Goal: Task Accomplishment & Management: Complete application form

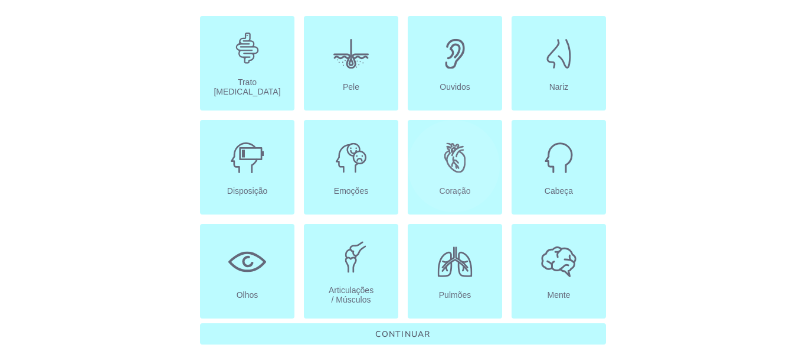
scroll to position [106, 0]
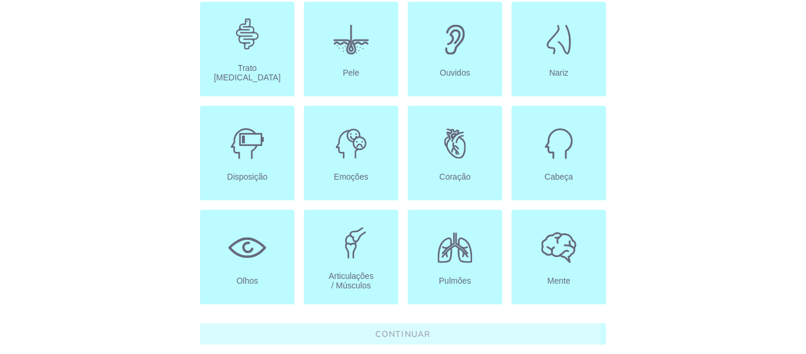
click at [0, 0] on slot "Continuar" at bounding box center [0, 0] width 0 height 0
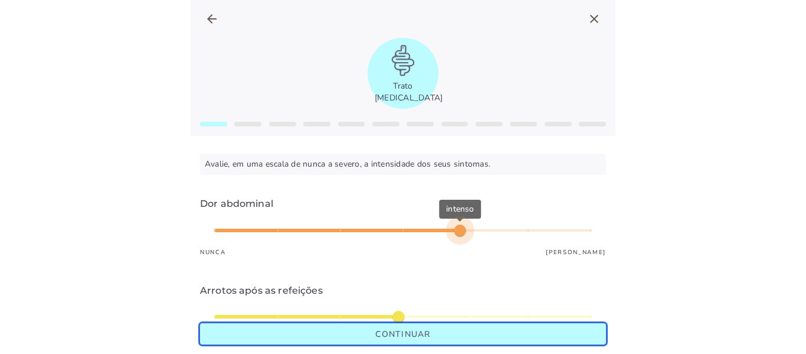
type input "*"
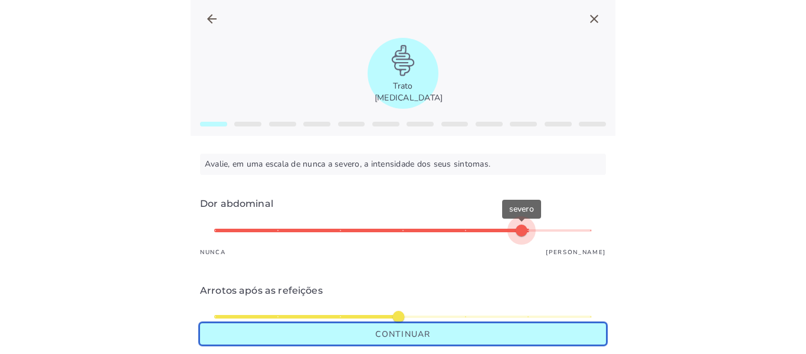
type mwc-slider "6"
click at [510, 228] on div "severo" at bounding box center [403, 230] width 378 height 28
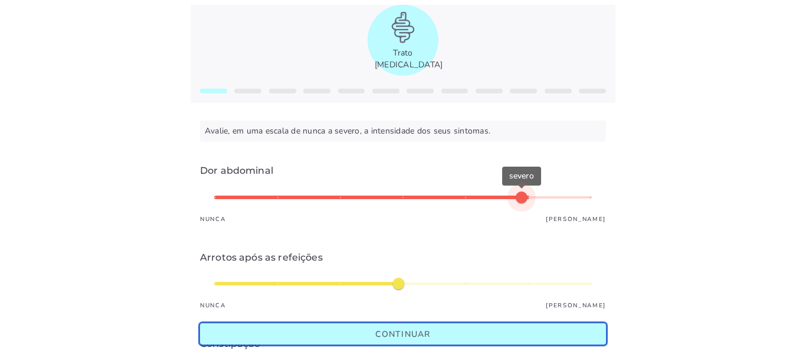
scroll to position [118, 0]
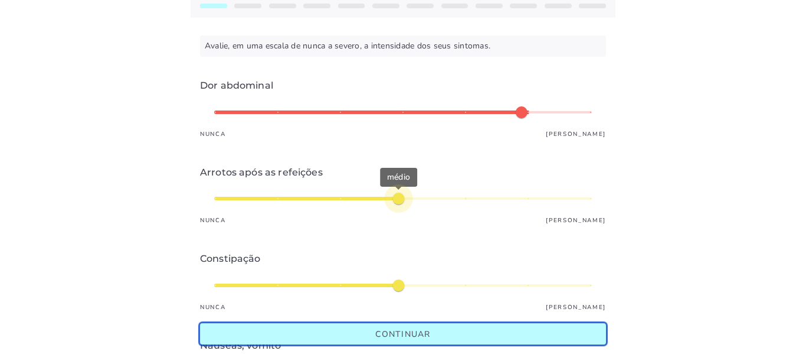
type input "*"
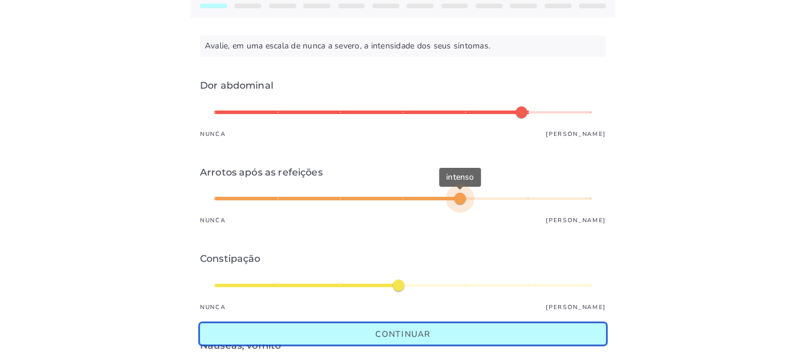
type mwc-slider "5"
click at [439, 199] on div "intenso" at bounding box center [403, 198] width 378 height 28
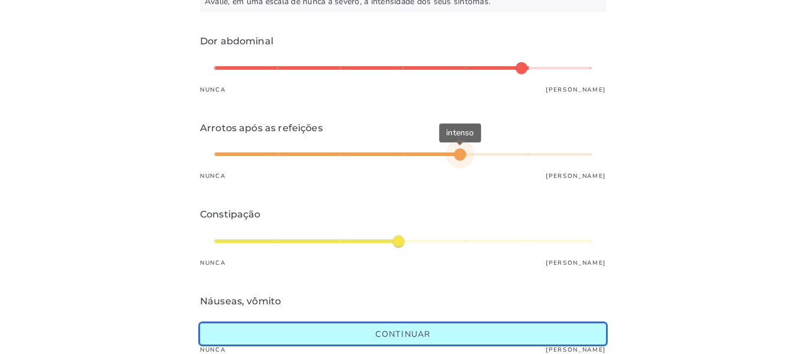
scroll to position [236, 0]
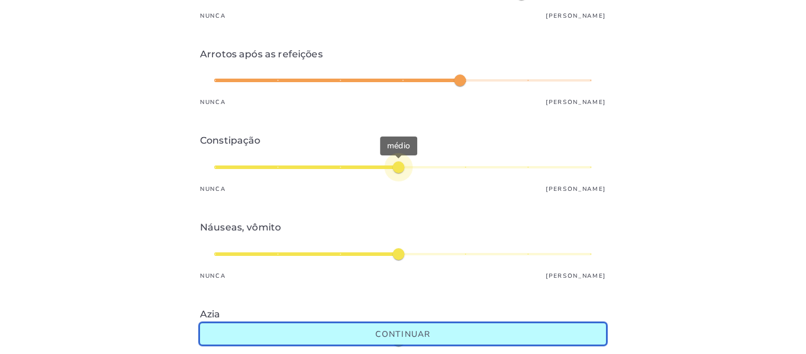
type input "*"
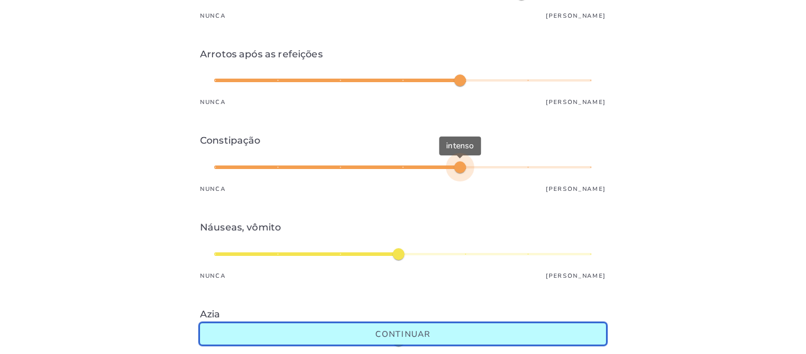
type mwc-slider "5"
click at [448, 166] on div "intenso" at bounding box center [403, 167] width 378 height 28
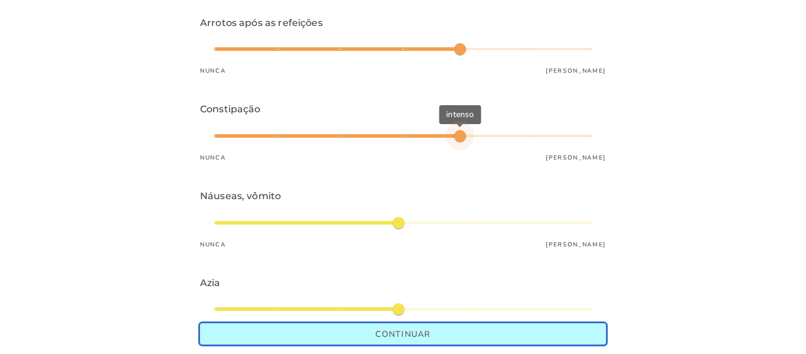
scroll to position [295, 0]
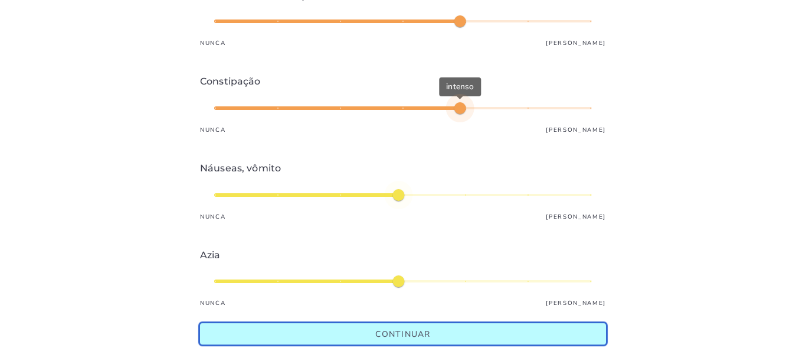
click at [400, 195] on div "médio" at bounding box center [403, 195] width 378 height 28
type input "*"
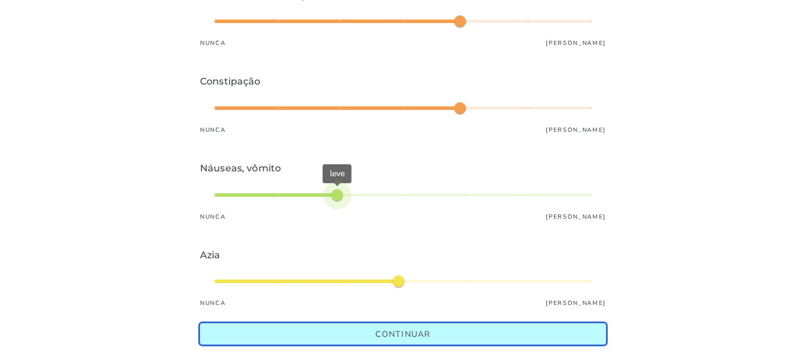
type mwc-slider "3"
click at [342, 194] on div "leve" at bounding box center [403, 195] width 378 height 28
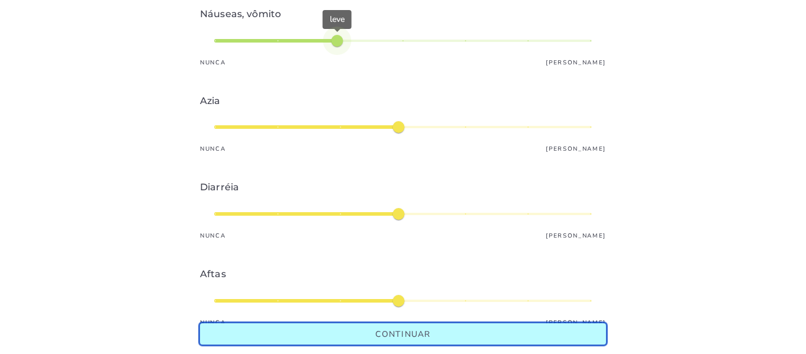
scroll to position [472, 0]
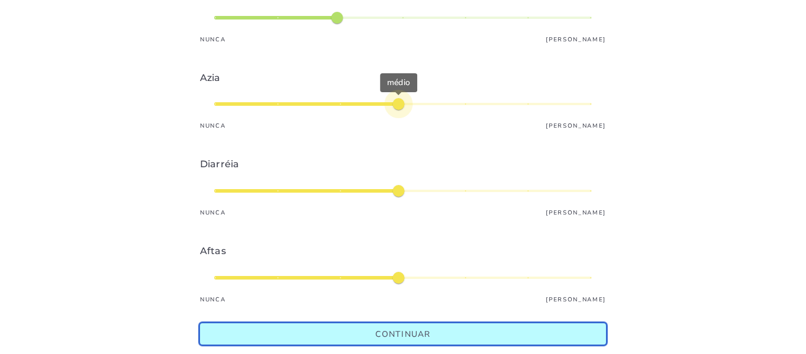
type input "*"
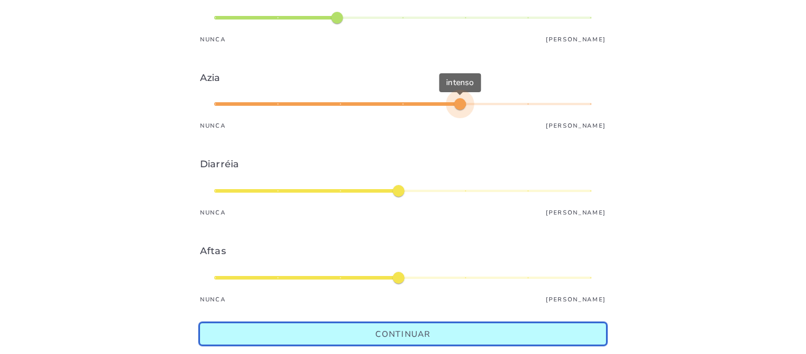
type mwc-slider "5"
click at [430, 107] on div "intenso" at bounding box center [403, 104] width 378 height 28
type input "*"
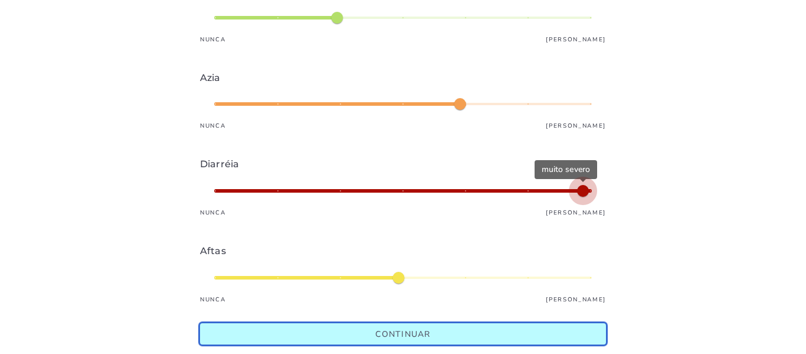
type mwc-slider "7"
click at [571, 193] on div "muito severo" at bounding box center [403, 190] width 378 height 28
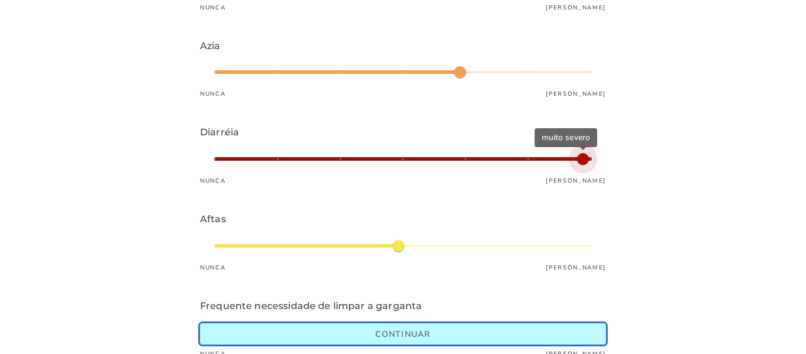
scroll to position [531, 0]
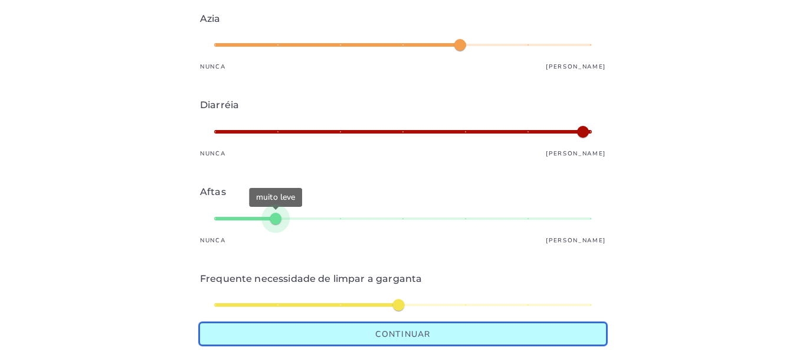
type input "*"
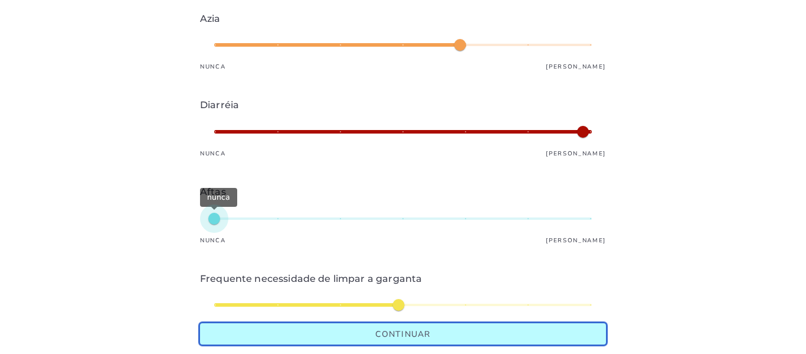
type mwc-slider "1"
click at [214, 228] on div "nunca" at bounding box center [403, 218] width 378 height 28
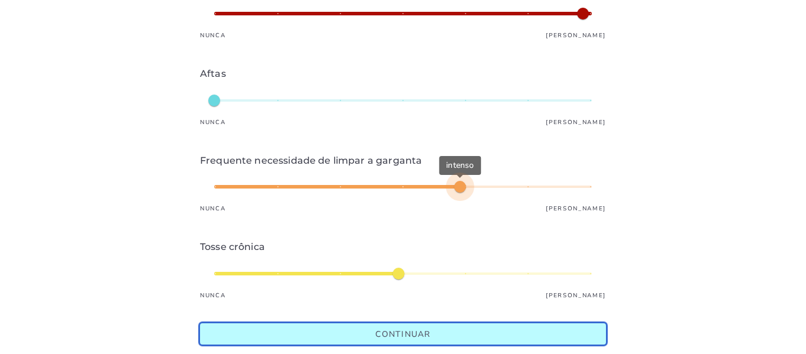
type input "*"
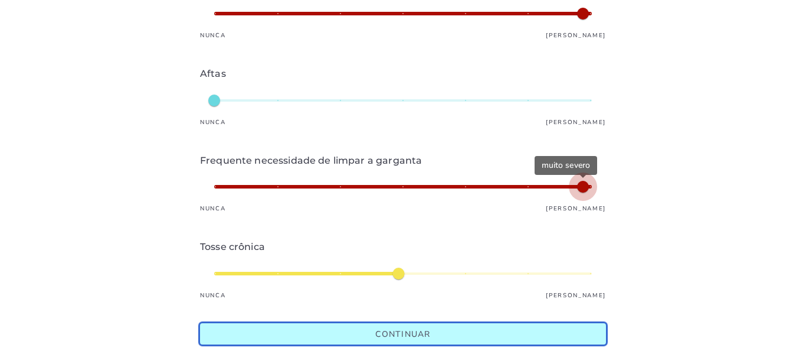
type mwc-slider "7"
click at [592, 193] on div "muito severo" at bounding box center [403, 186] width 378 height 28
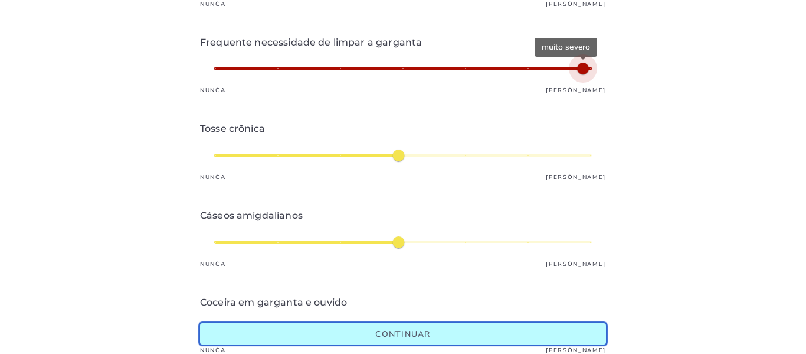
scroll to position [826, 0]
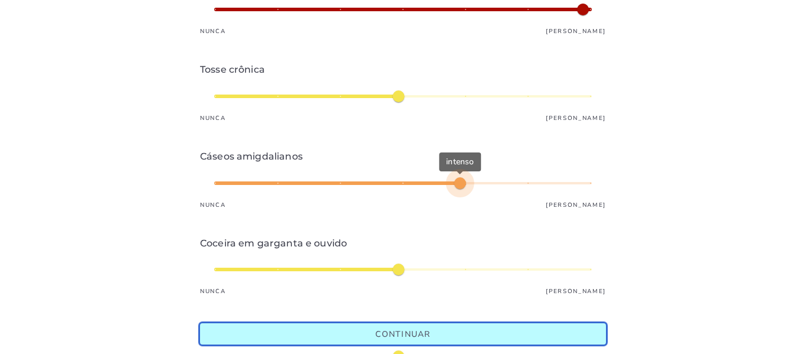
type input "*"
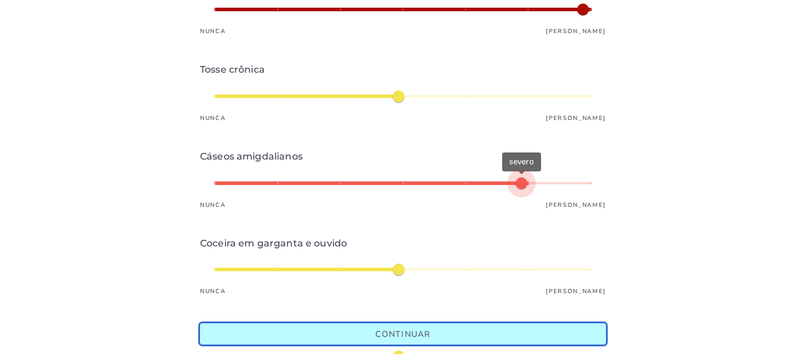
type mwc-slider "6"
click at [524, 184] on div "severo" at bounding box center [403, 183] width 378 height 28
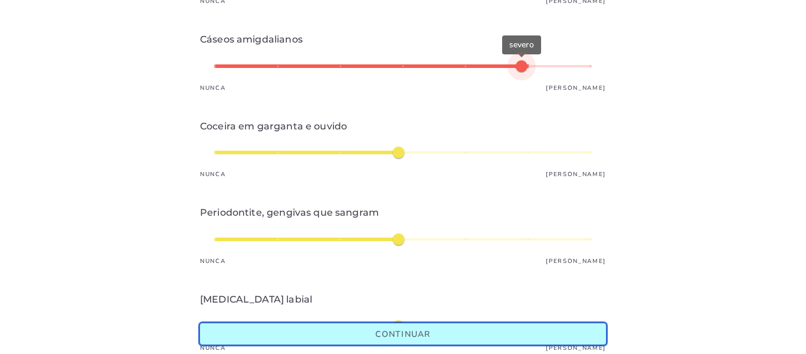
scroll to position [944, 0]
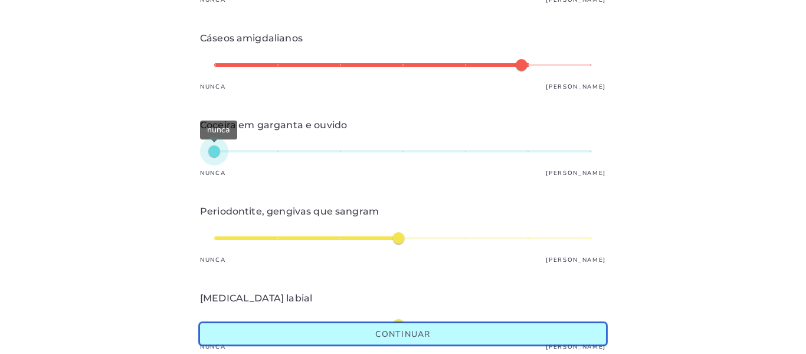
type input "*"
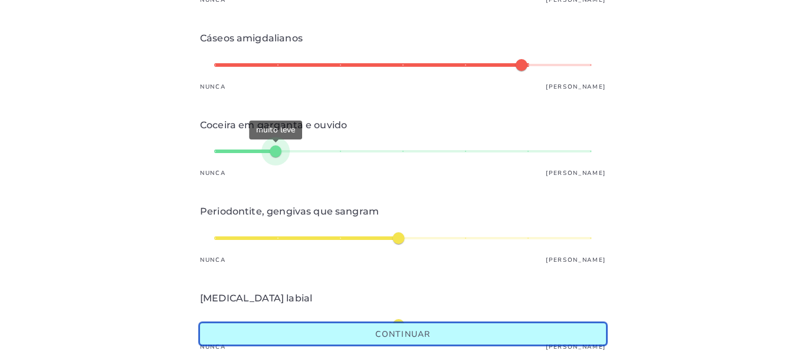
type mwc-slider "2"
click at [256, 162] on div "muito leve" at bounding box center [403, 151] width 378 height 28
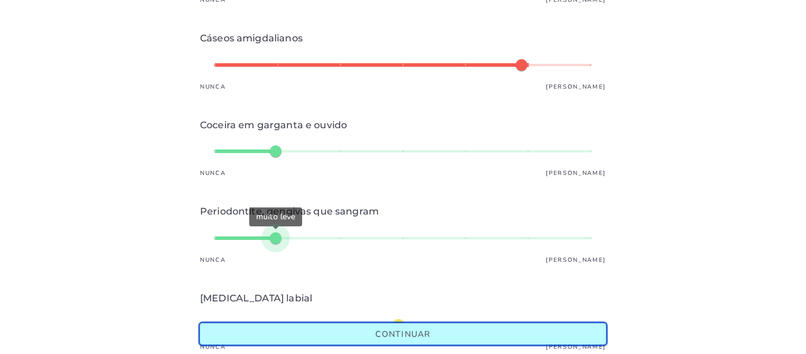
type input "*"
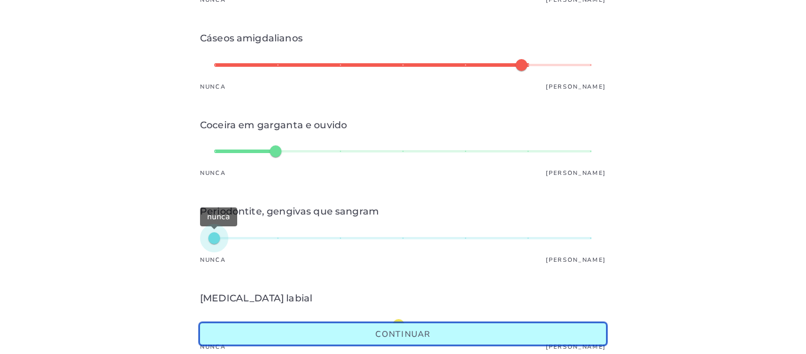
type mwc-slider "1"
click at [214, 237] on div "nunca" at bounding box center [403, 238] width 378 height 28
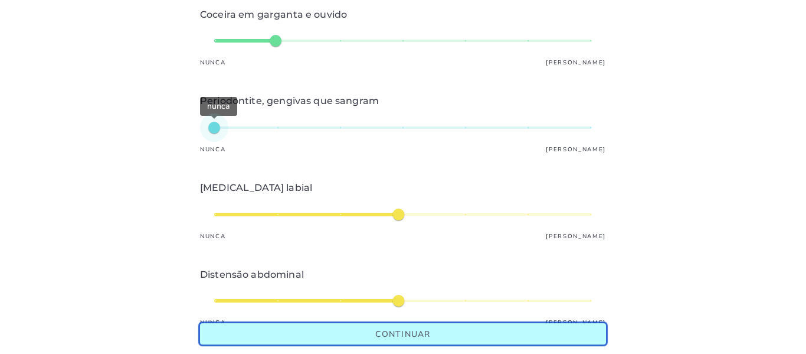
scroll to position [1121, 0]
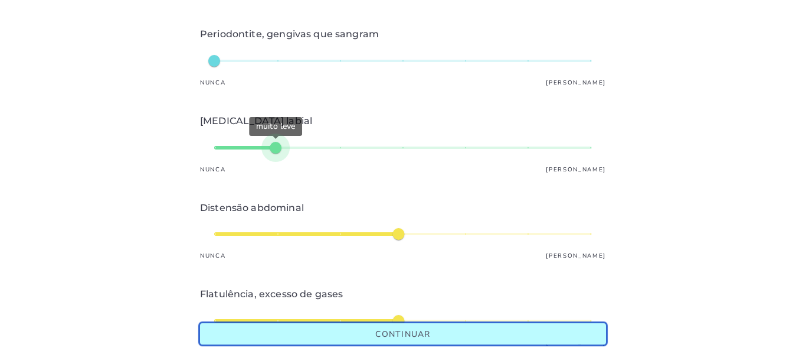
type input "*"
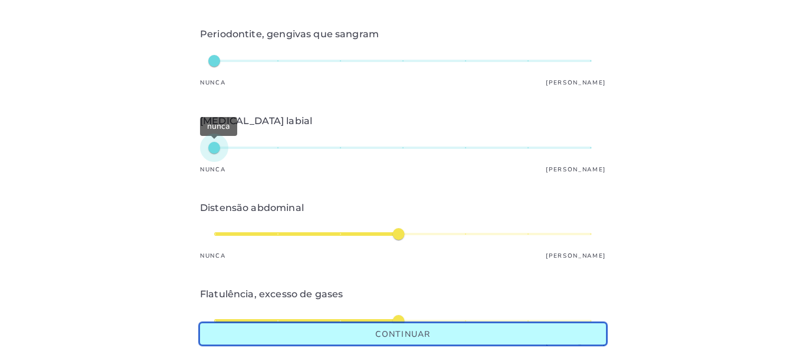
type mwc-slider "1"
click at [214, 146] on div "nunca" at bounding box center [403, 147] width 378 height 28
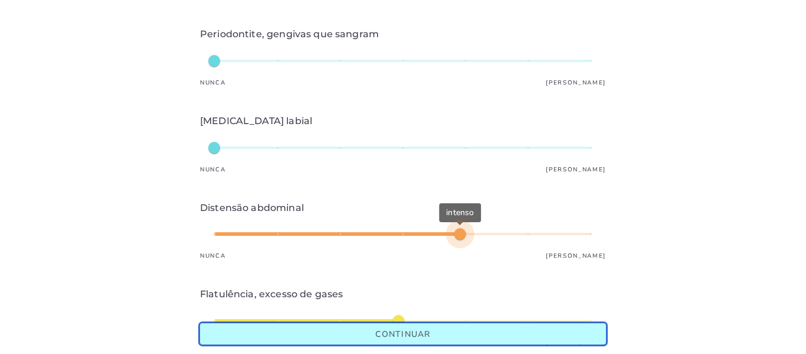
type input "*"
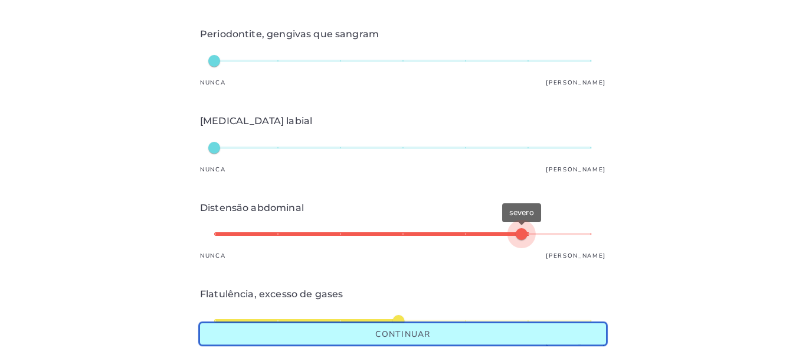
type mwc-slider "6"
click at [503, 235] on div "severo" at bounding box center [403, 234] width 378 height 28
type input "*"
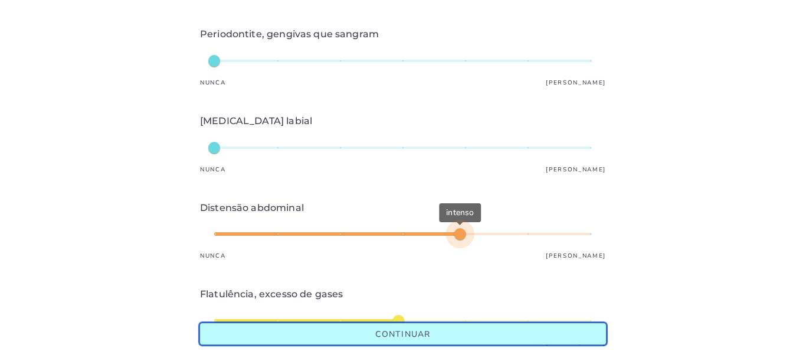
type mwc-slider "5"
click at [477, 234] on div "intenso" at bounding box center [403, 234] width 378 height 28
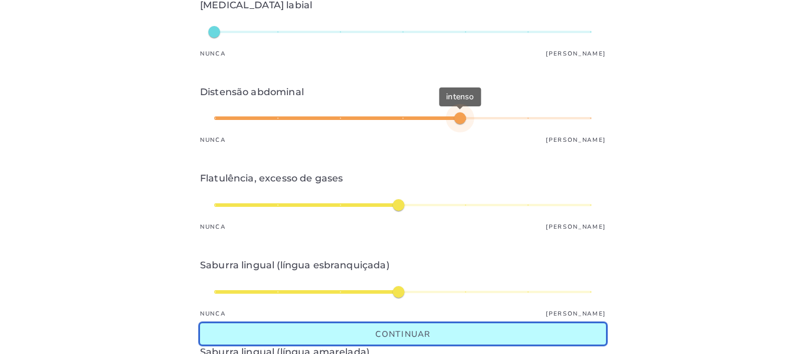
scroll to position [1239, 0]
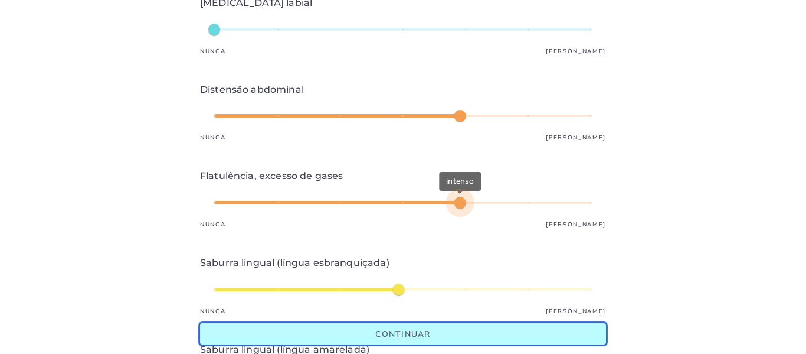
type input "*"
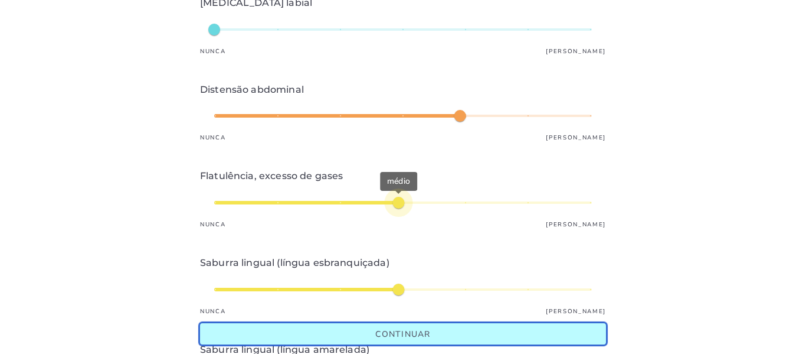
click at [398, 204] on div "médio" at bounding box center [403, 202] width 378 height 28
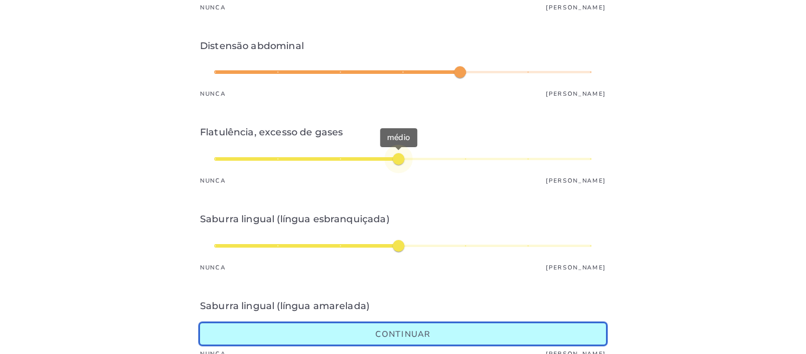
scroll to position [1384, 0]
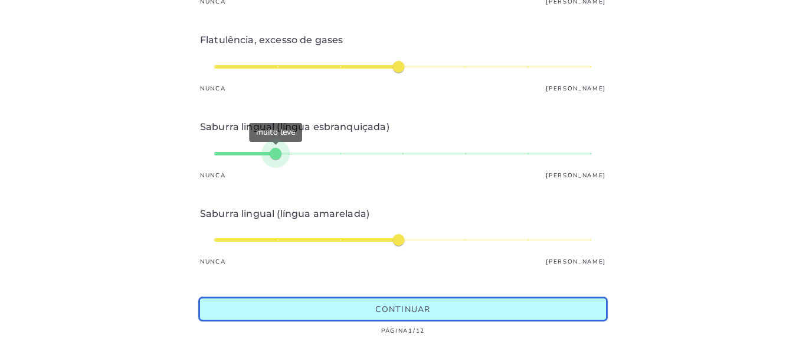
type input "*"
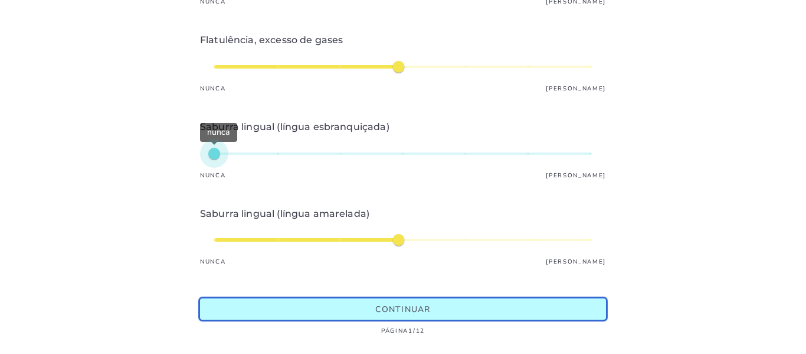
type mwc-slider "1"
click at [226, 150] on div "nunca" at bounding box center [403, 153] width 378 height 28
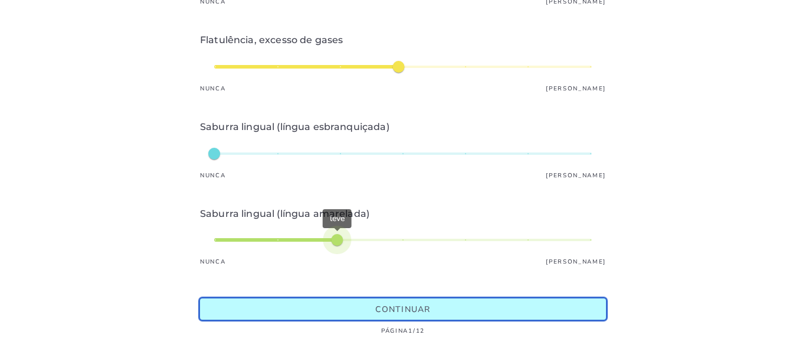
type input "*"
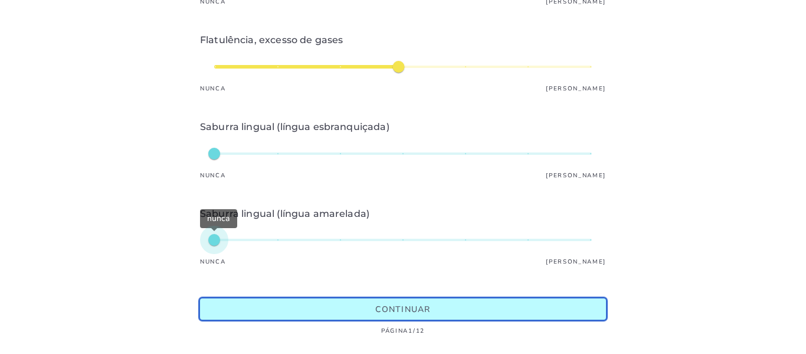
type mwc-slider "1"
click at [214, 225] on div "nunca" at bounding box center [403, 239] width 378 height 28
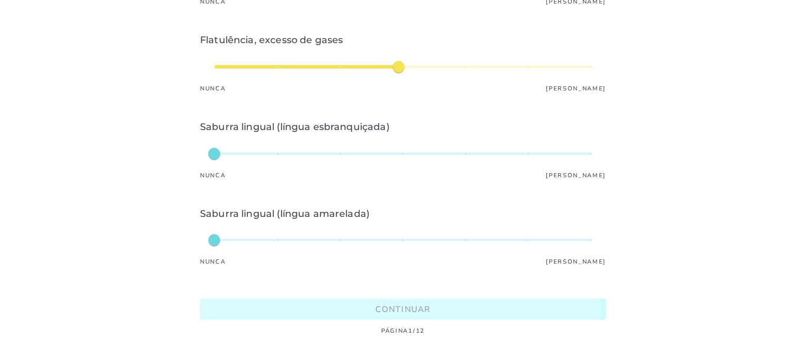
click at [0, 0] on slot "Continuar" at bounding box center [0, 0] width 0 height 0
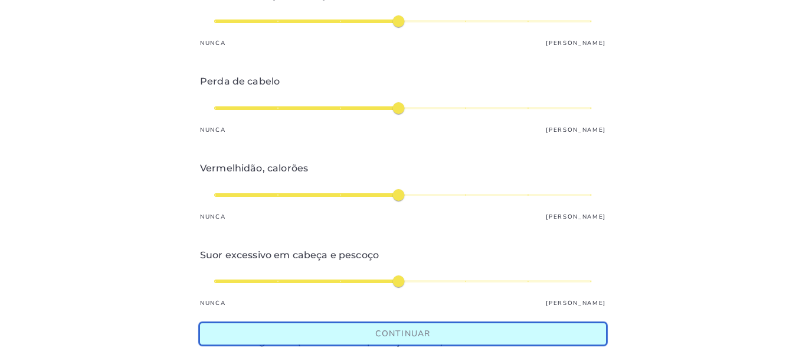
scroll to position [354, 0]
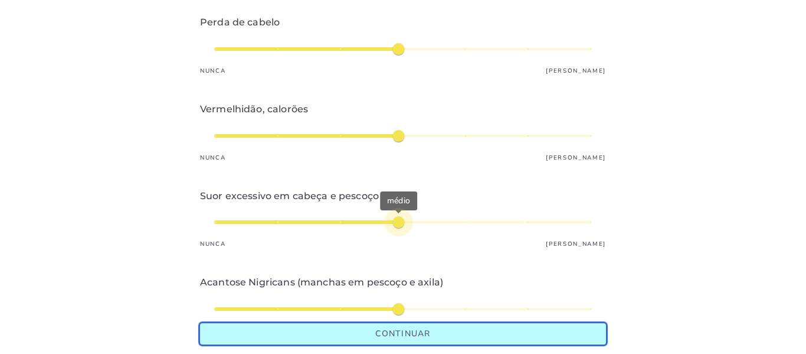
type input "*"
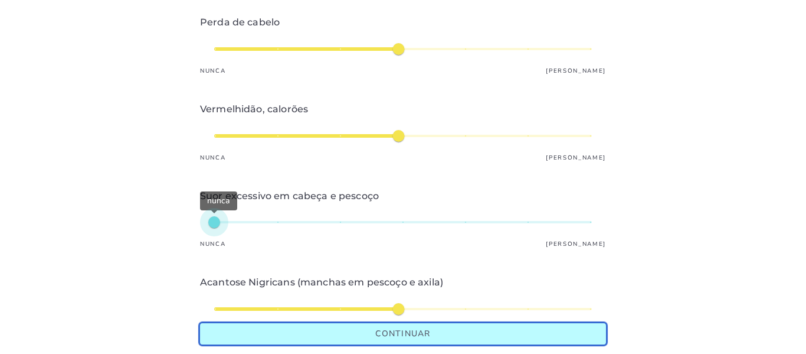
type mwc-slider "1"
click at [214, 225] on div "nunca" at bounding box center [403, 222] width 378 height 28
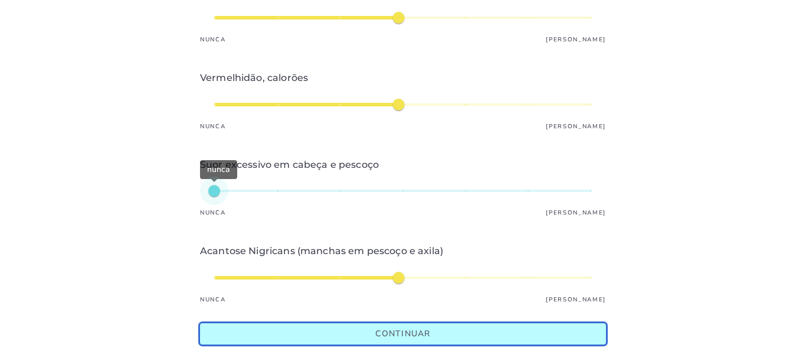
scroll to position [472, 0]
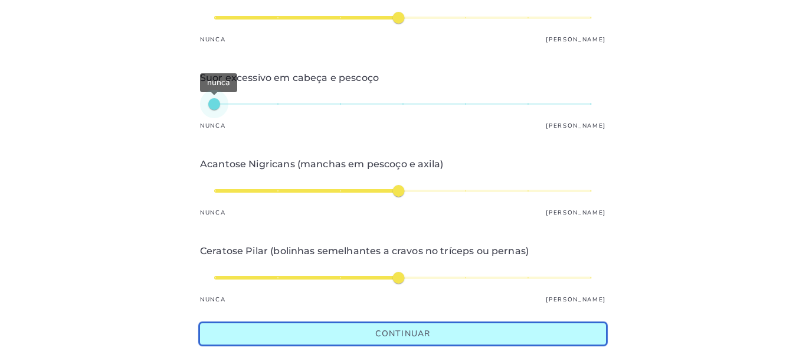
type input "*"
type mwc-slider "1"
click at [218, 189] on div "médio" at bounding box center [403, 190] width 378 height 28
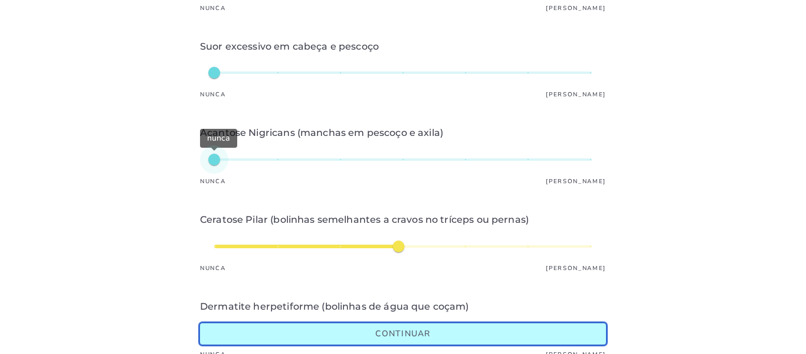
scroll to position [531, 0]
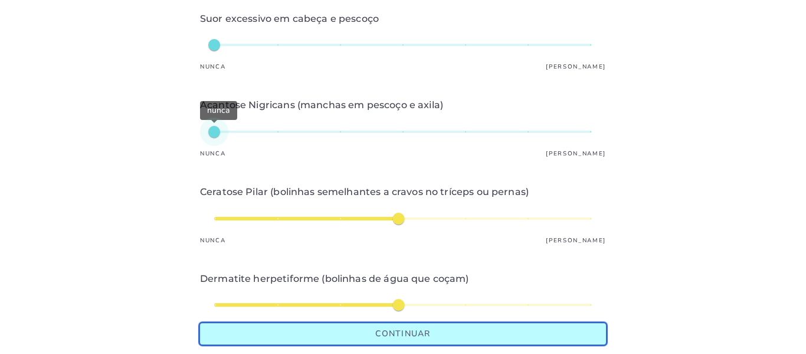
type input "*"
type mwc-slider "1"
click at [214, 218] on div "médio" at bounding box center [403, 218] width 378 height 28
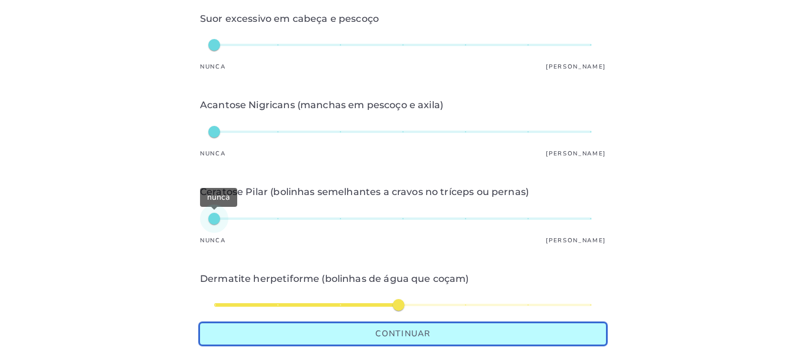
scroll to position [649, 0]
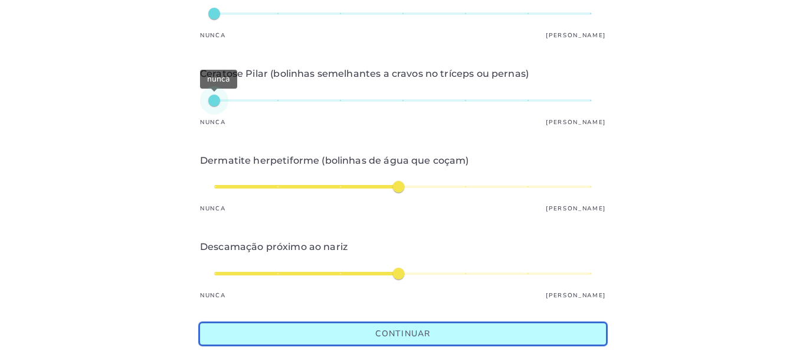
type input "*"
type mwc-slider "1"
click at [216, 182] on div "médio" at bounding box center [403, 186] width 378 height 28
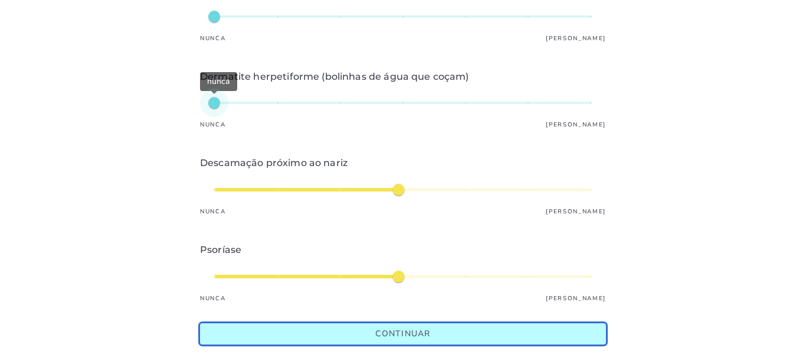
scroll to position [767, 0]
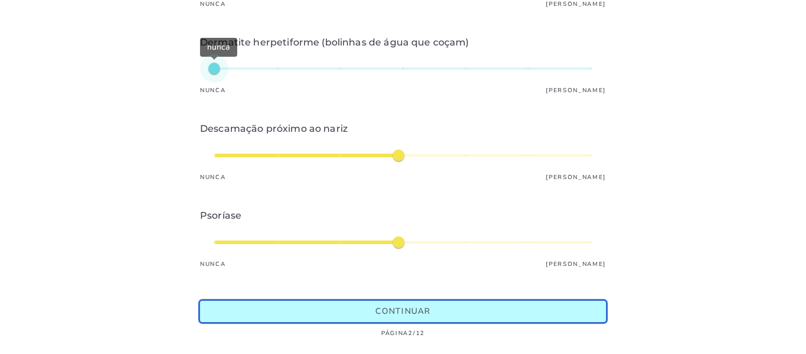
type input "*"
type mwc-slider "1"
click at [215, 241] on div "médio" at bounding box center [403, 242] width 378 height 28
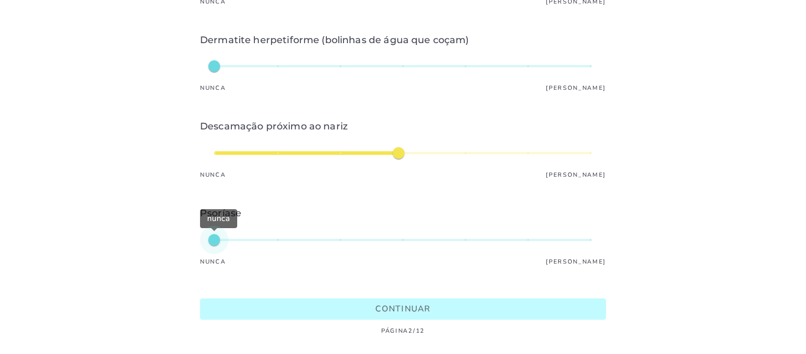
click at [0, 0] on slot "Continuar" at bounding box center [0, 0] width 0 height 0
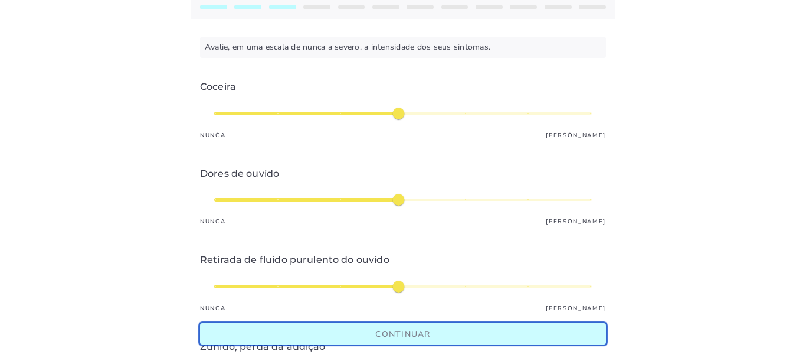
scroll to position [118, 0]
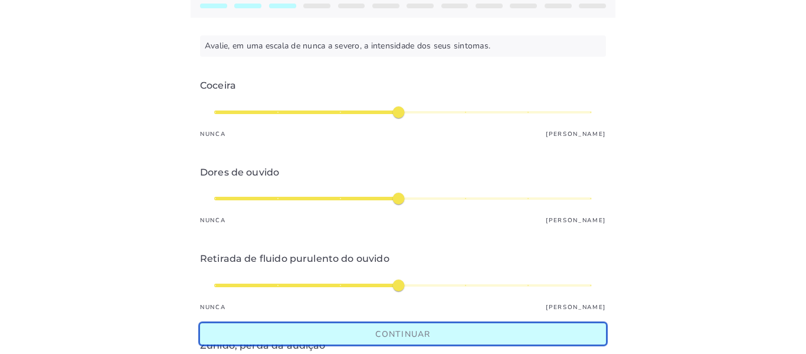
type input "*"
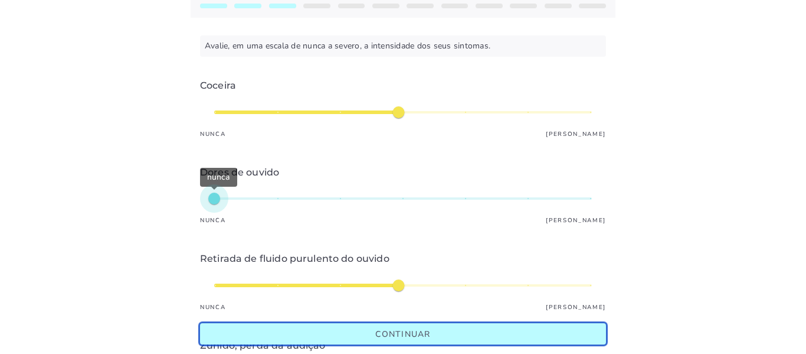
type mwc-slider "1"
click at [217, 199] on div "nunca" at bounding box center [403, 198] width 378 height 28
type input "*"
type mwc-slider "1"
click at [217, 113] on div "médio" at bounding box center [403, 112] width 378 height 28
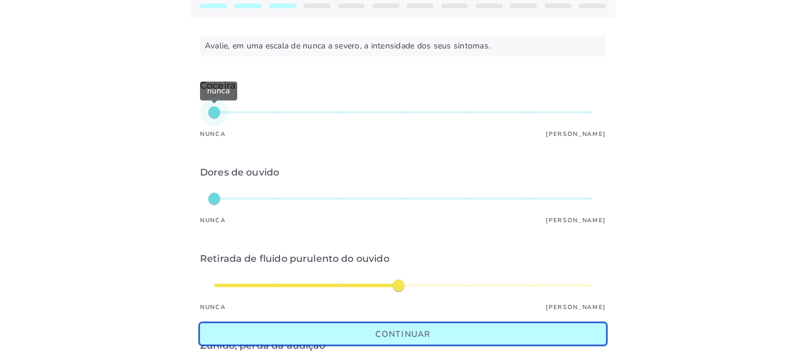
type input "*"
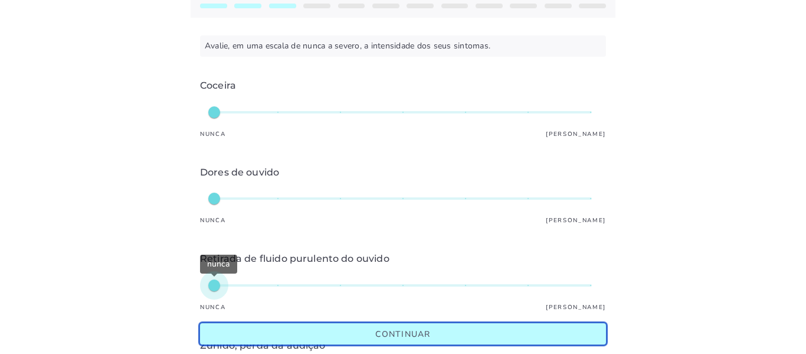
type mwc-slider "1"
click at [220, 284] on div "nunca" at bounding box center [403, 285] width 378 height 28
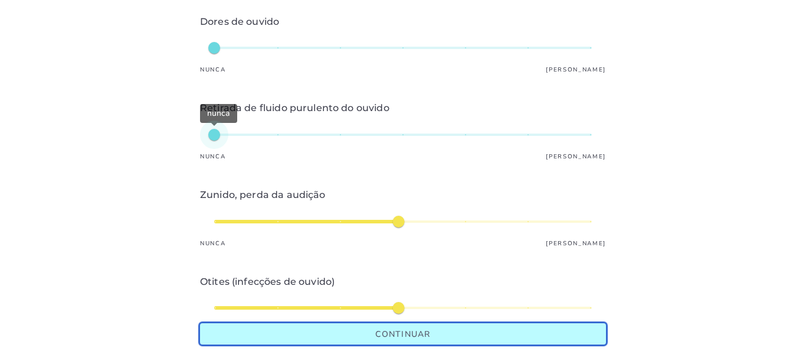
scroll to position [295, 0]
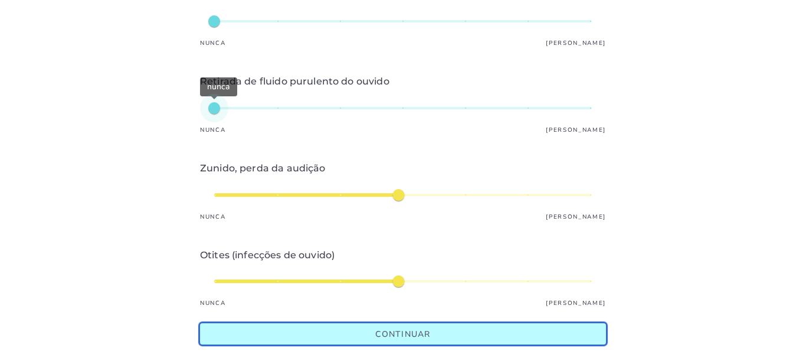
type input "*"
type mwc-slider "1"
click at [216, 198] on div "médio" at bounding box center [403, 195] width 378 height 28
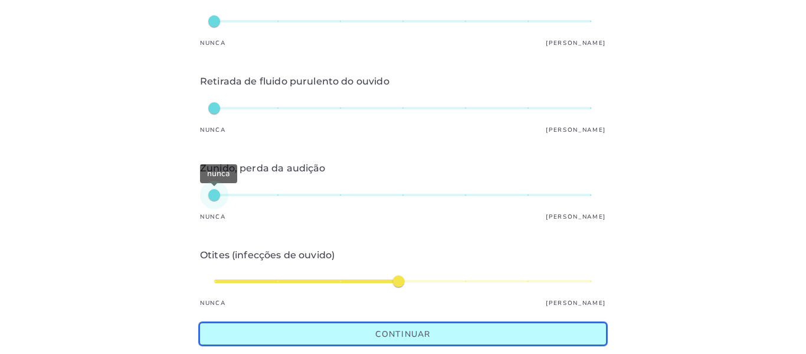
type input "*"
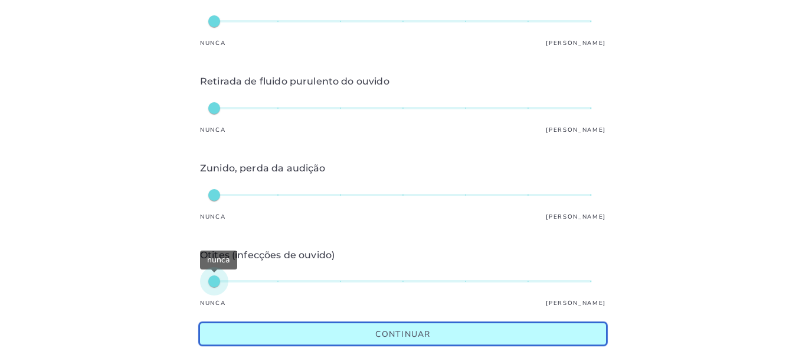
type mwc-slider "1"
click at [215, 279] on div "nunca" at bounding box center [403, 281] width 378 height 28
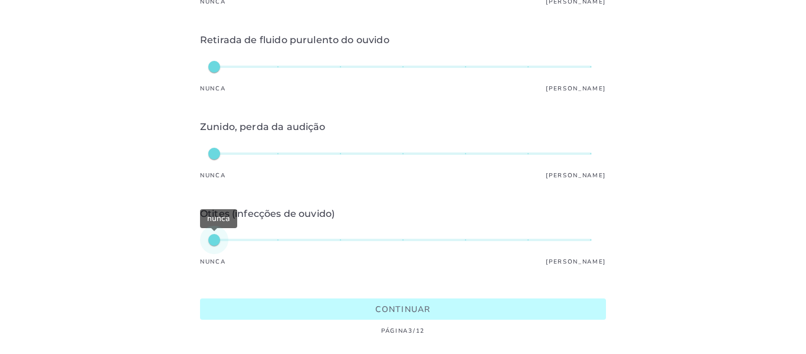
click at [0, 0] on slot "Continuar" at bounding box center [0, 0] width 0 height 0
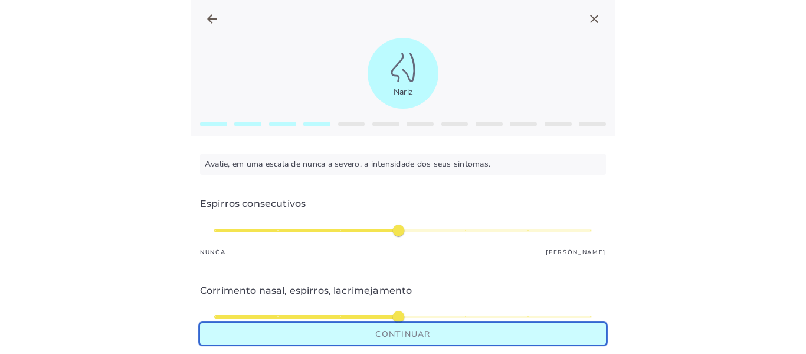
scroll to position [118, 0]
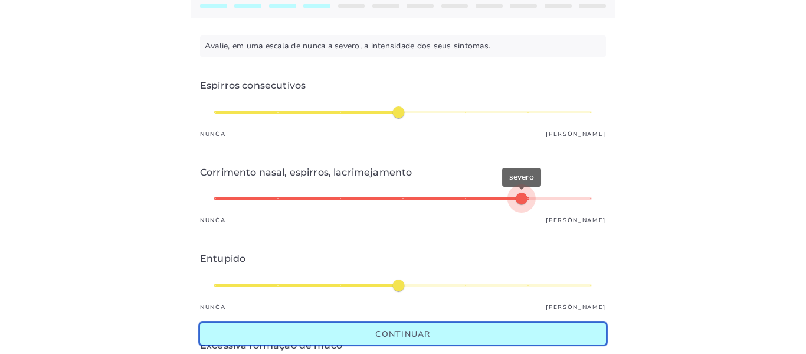
type input "*"
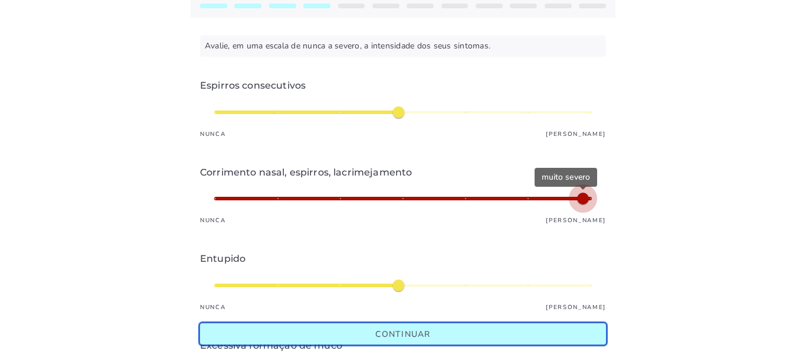
type mwc-slider "7"
click at [592, 202] on div "muito severo" at bounding box center [403, 198] width 378 height 28
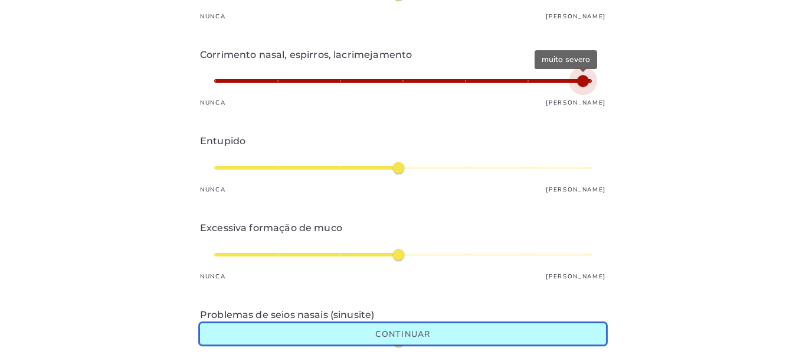
scroll to position [236, 0]
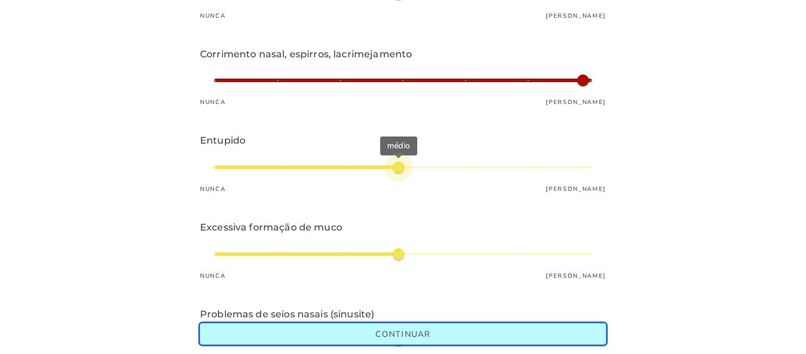
type input "*"
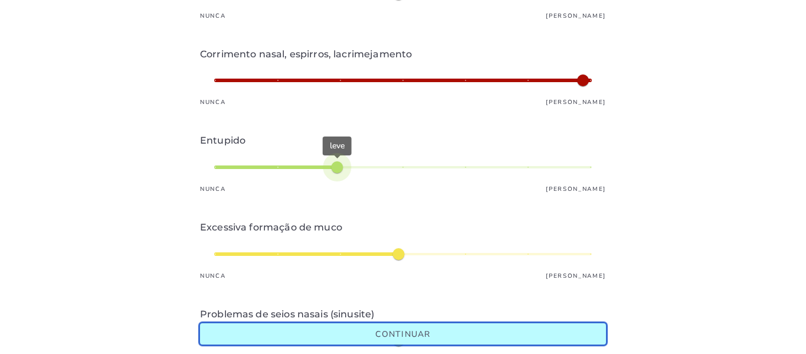
type mwc-slider "3"
click at [362, 171] on div "leve" at bounding box center [403, 167] width 378 height 28
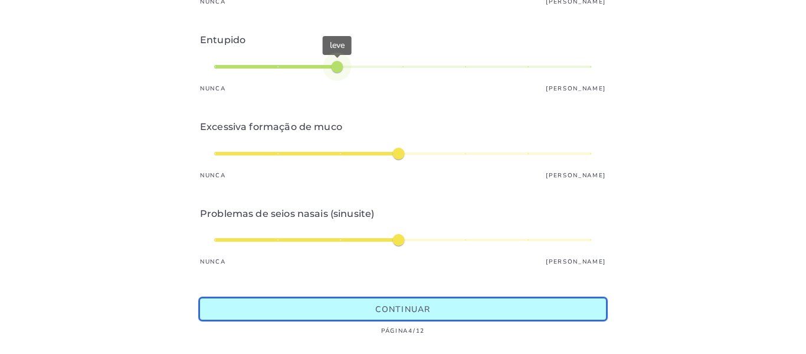
scroll to position [345, 0]
type input "*"
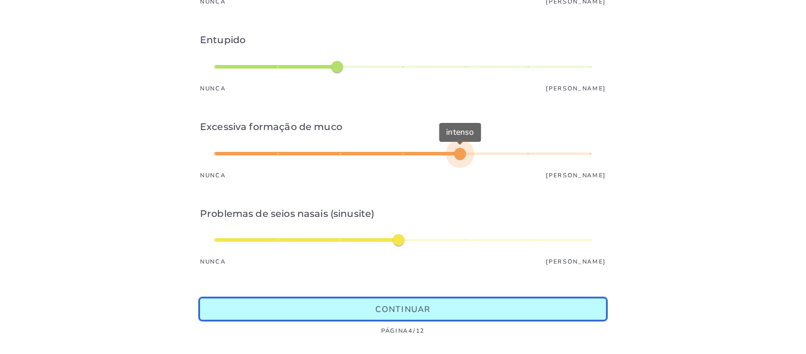
type mwc-slider "5"
click at [433, 145] on div "intenso" at bounding box center [403, 153] width 378 height 28
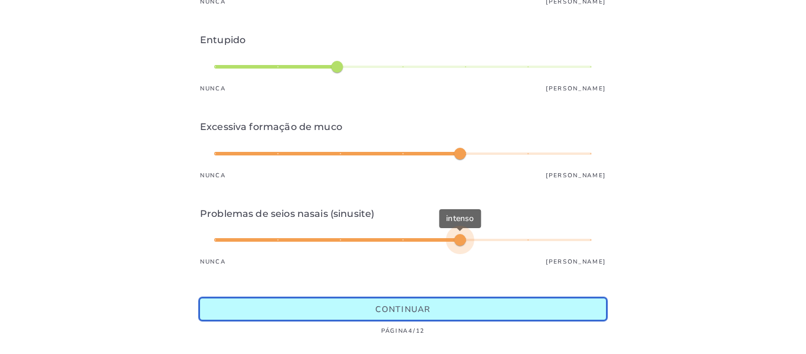
type input "*"
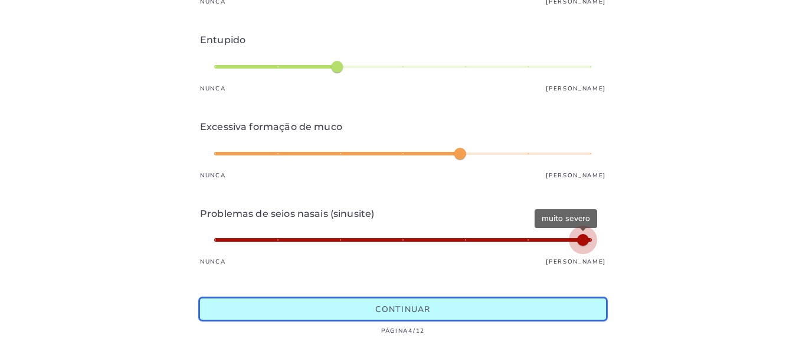
type mwc-slider "7"
click at [573, 228] on div "muito severo" at bounding box center [403, 239] width 378 height 28
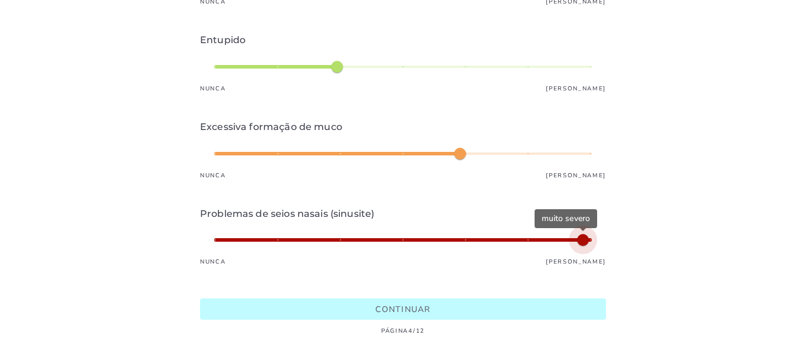
click at [0, 0] on slot "Continuar" at bounding box center [0, 0] width 0 height 0
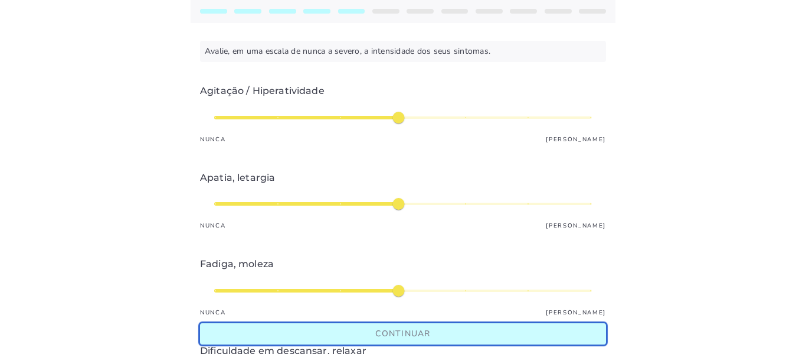
scroll to position [118, 0]
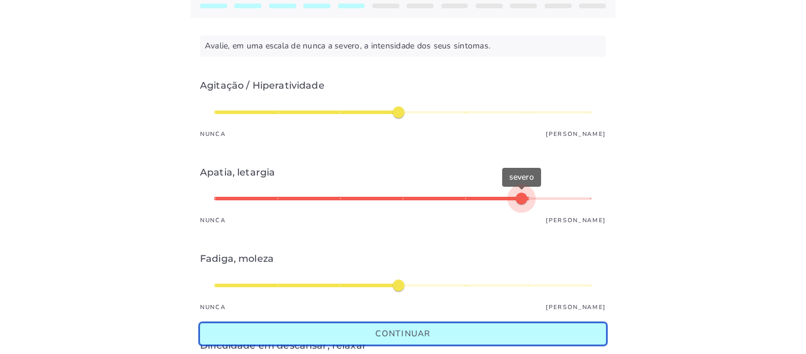
type input "*"
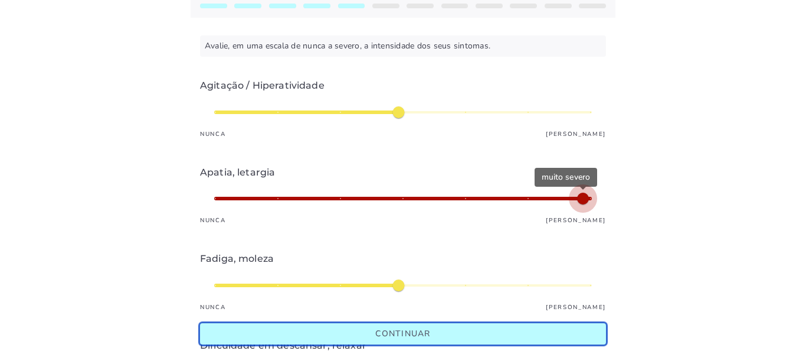
type mwc-slider "7"
click at [581, 197] on div "muito severo" at bounding box center [403, 198] width 378 height 28
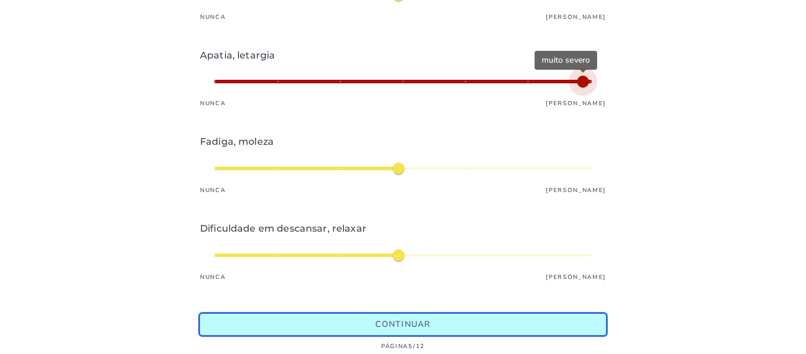
scroll to position [236, 0]
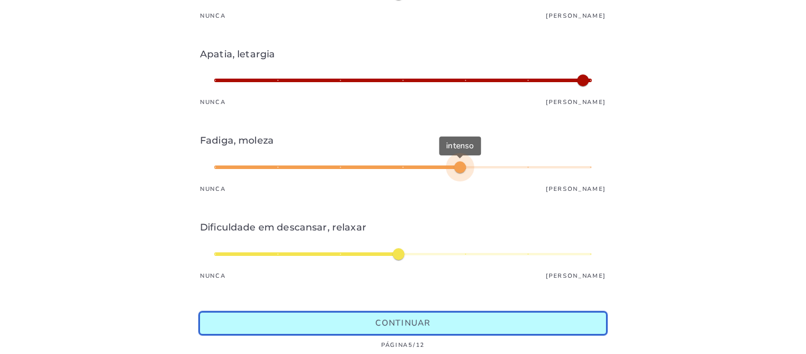
type input "*"
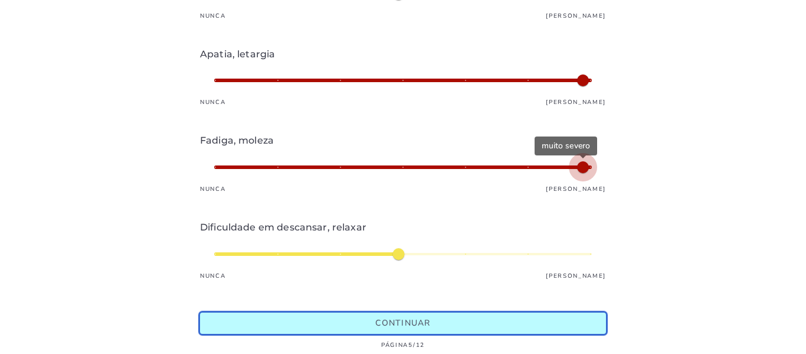
type mwc-slider "7"
click at [566, 166] on div "muito severo" at bounding box center [403, 167] width 378 height 28
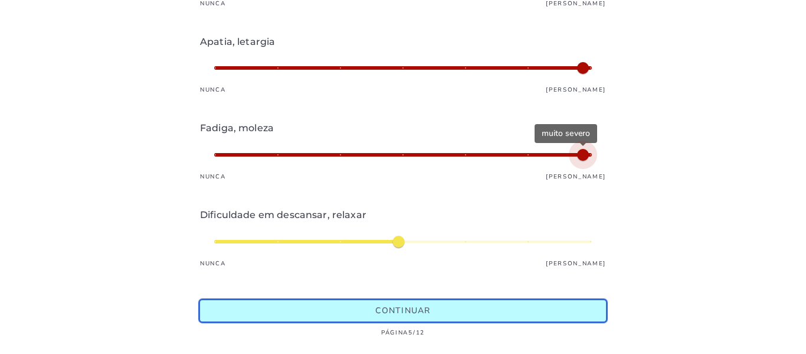
scroll to position [259, 0]
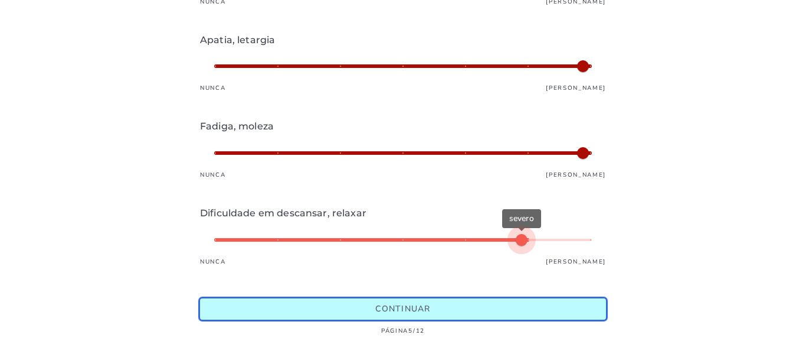
type input "*"
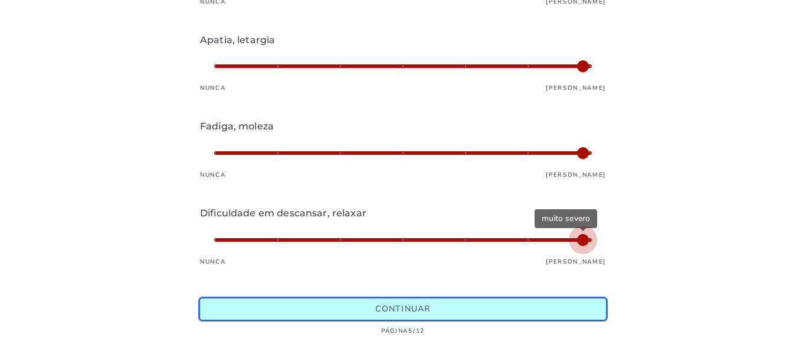
type mwc-slider "7"
click at [566, 225] on div "muito severo" at bounding box center [403, 239] width 378 height 28
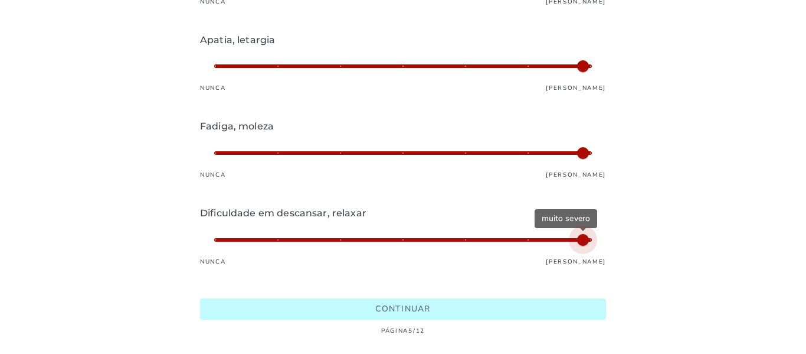
click at [0, 0] on slot "Continuar" at bounding box center [0, 0] width 0 height 0
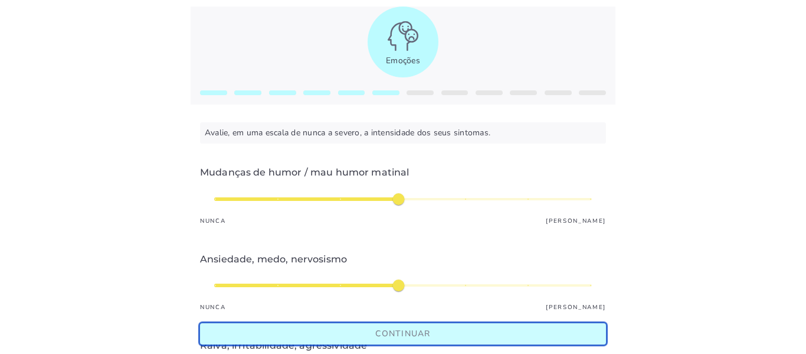
scroll to position [59, 0]
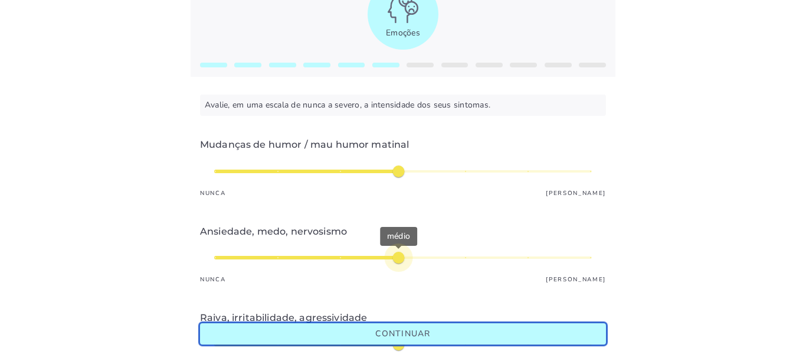
type input "*"
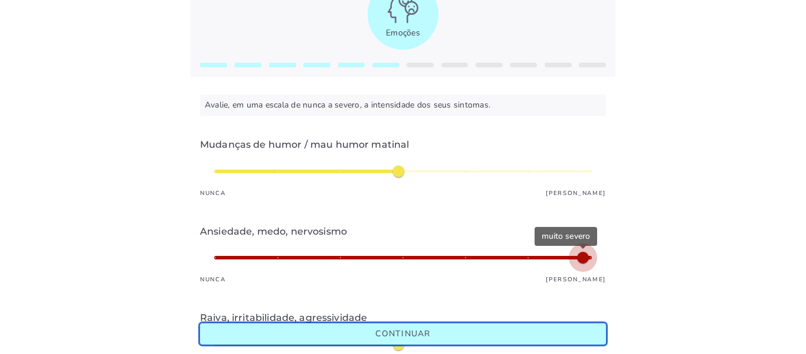
type mwc-slider "7"
click at [592, 255] on div "muito severo" at bounding box center [403, 257] width 378 height 28
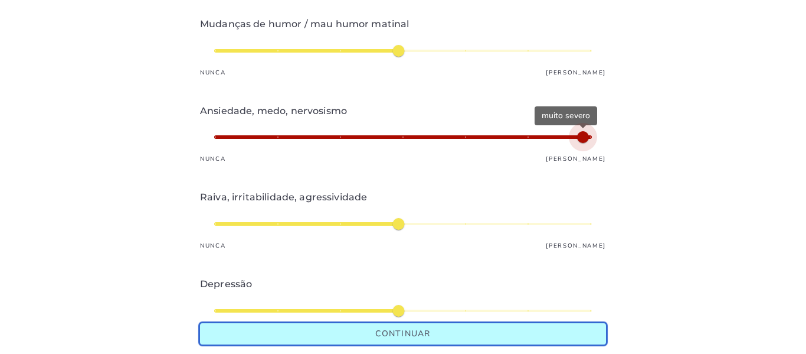
scroll to position [236, 0]
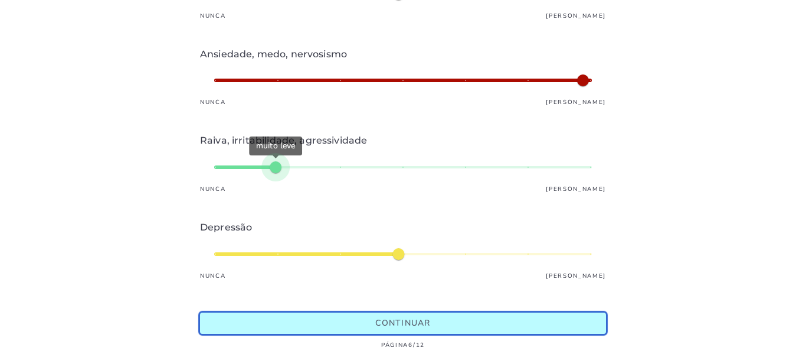
type input "*"
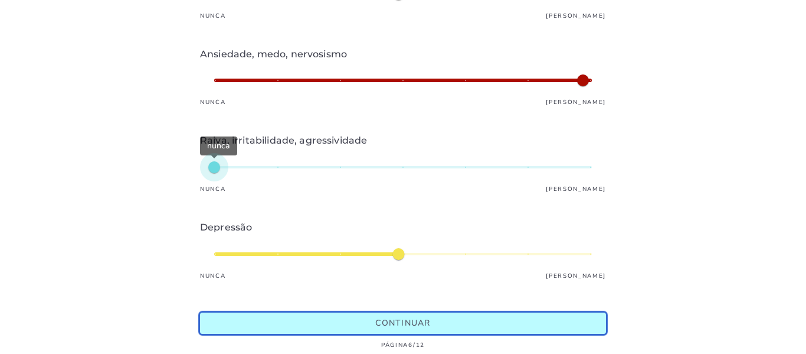
type mwc-slider "1"
click at [214, 171] on div "nunca" at bounding box center [403, 167] width 378 height 28
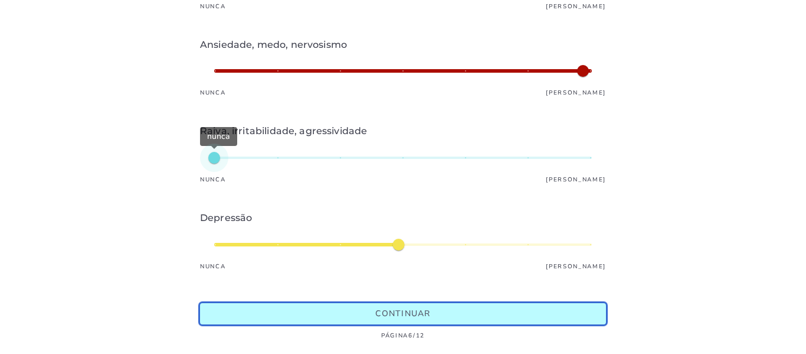
scroll to position [259, 0]
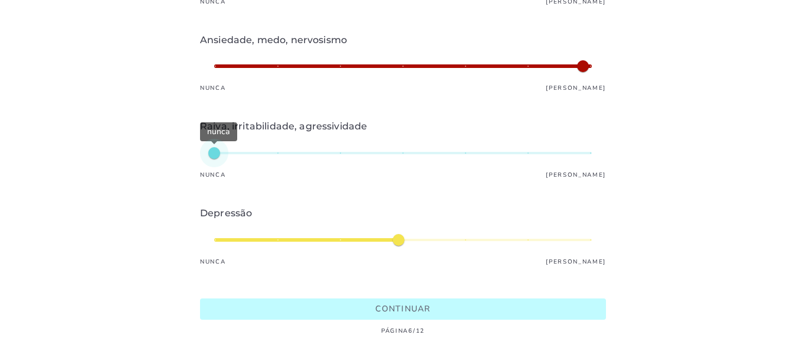
click at [0, 0] on slot "Continuar" at bounding box center [0, 0] width 0 height 0
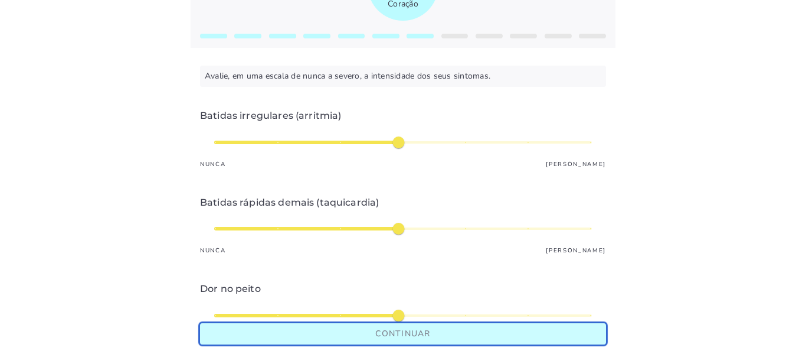
scroll to position [118, 0]
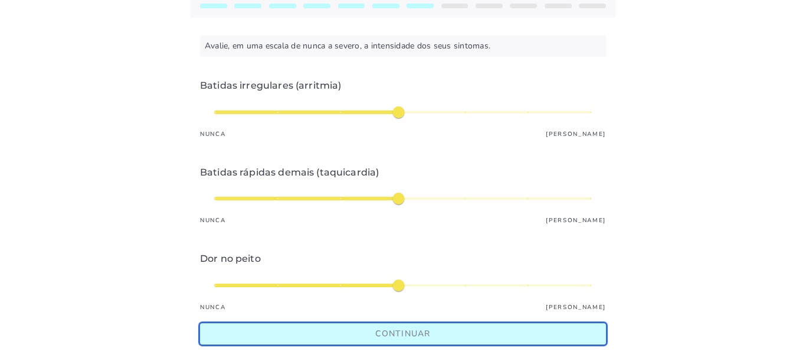
type input "*"
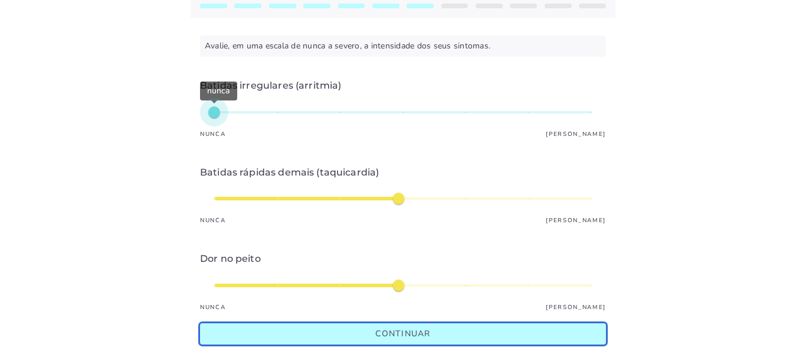
type mwc-slider "1"
click at [219, 114] on div "nunca" at bounding box center [403, 112] width 378 height 28
type input "*"
type mwc-slider "1"
click at [220, 198] on div "médio" at bounding box center [403, 198] width 378 height 28
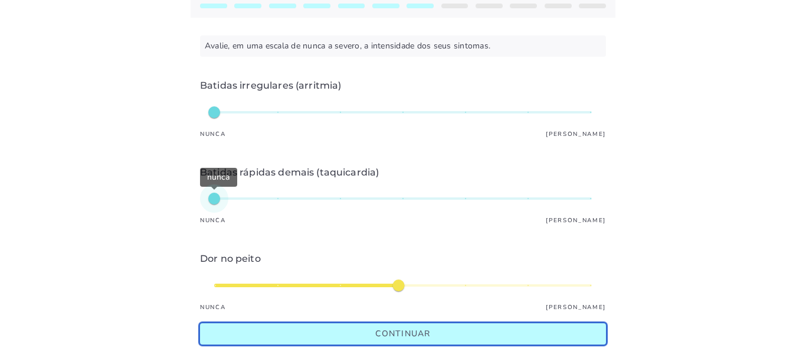
scroll to position [172, 0]
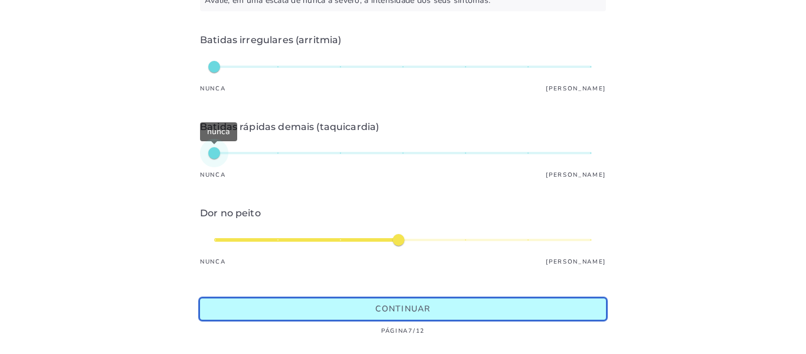
type input "*"
type mwc-slider "1"
click at [217, 228] on div "médio" at bounding box center [403, 239] width 378 height 28
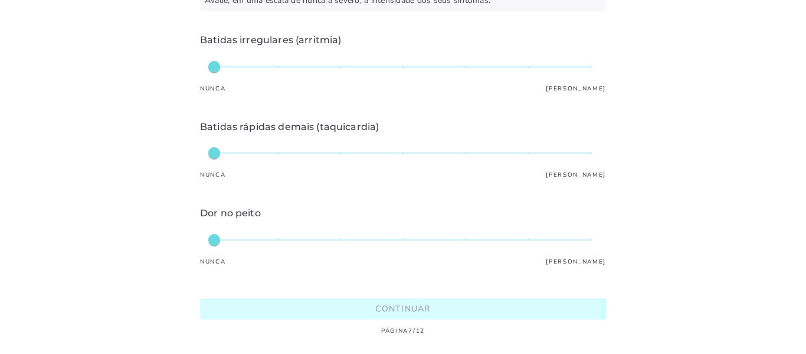
click at [408, 305] on span "Continuar" at bounding box center [402, 308] width 55 height 11
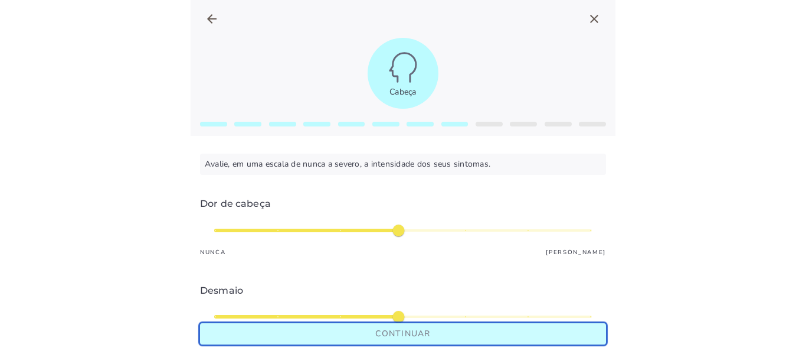
type input "*"
type mwc-slider "7"
click at [574, 226] on div "médio" at bounding box center [403, 230] width 378 height 28
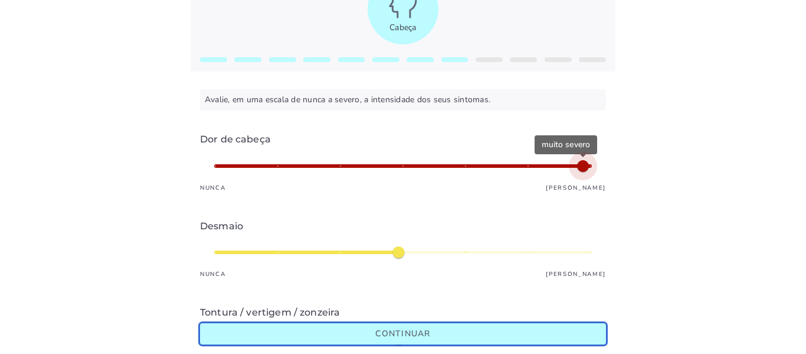
scroll to position [118, 0]
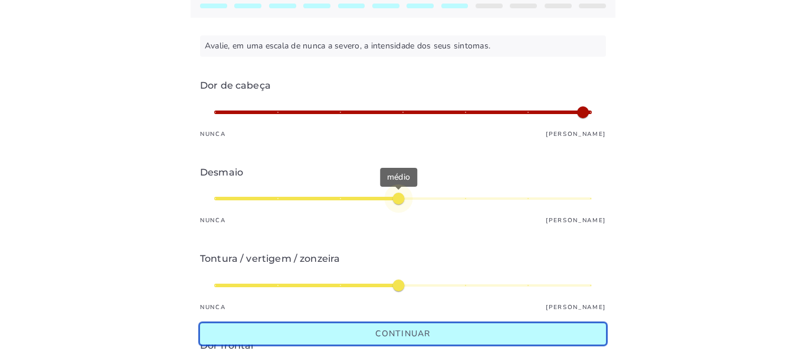
click at [214, 199] on mwc-slider at bounding box center [403, 198] width 406 height 28
type input "*"
type mwc-slider "1"
click at [216, 199] on div "médio" at bounding box center [403, 198] width 378 height 28
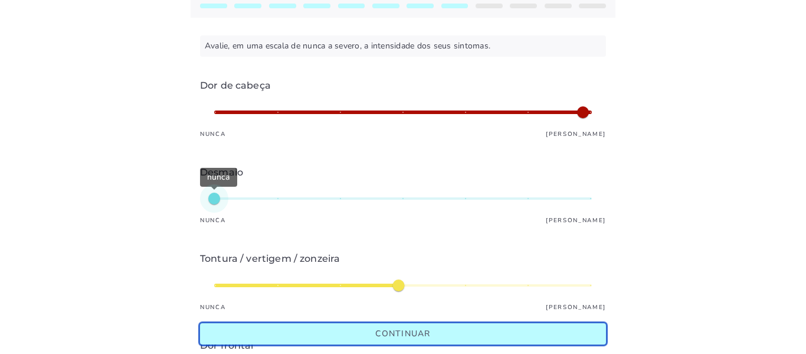
type input "*"
type mwc-slider "1"
click at [220, 283] on div "médio" at bounding box center [403, 285] width 378 height 28
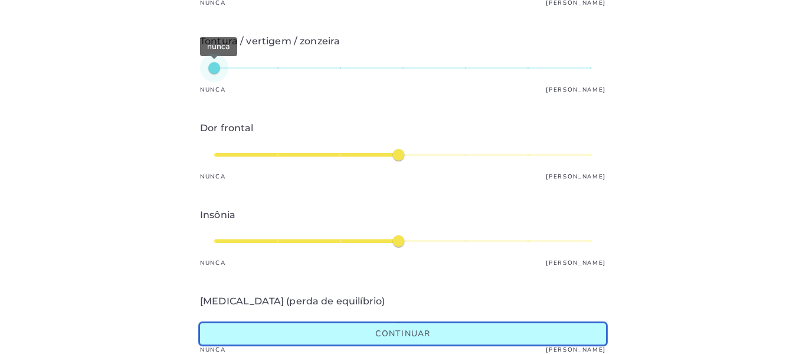
scroll to position [413, 0]
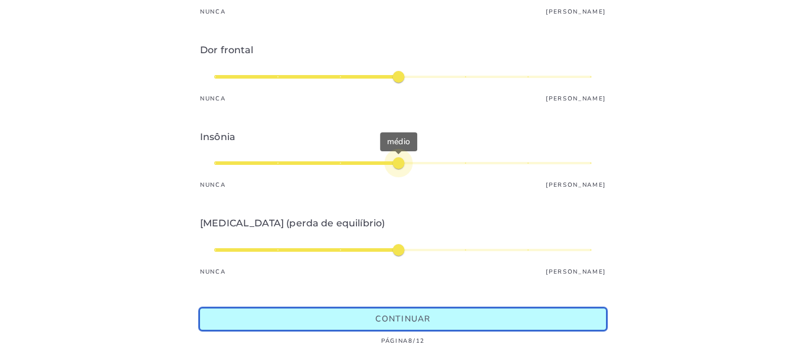
type input "*"
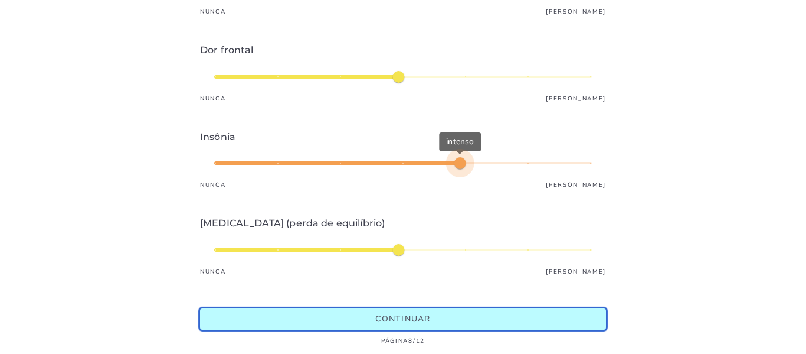
type mwc-slider "5"
click at [439, 164] on div "intenso" at bounding box center [403, 163] width 378 height 28
type input "*"
type mwc-slider "1"
click at [215, 248] on div "médio" at bounding box center [403, 249] width 378 height 28
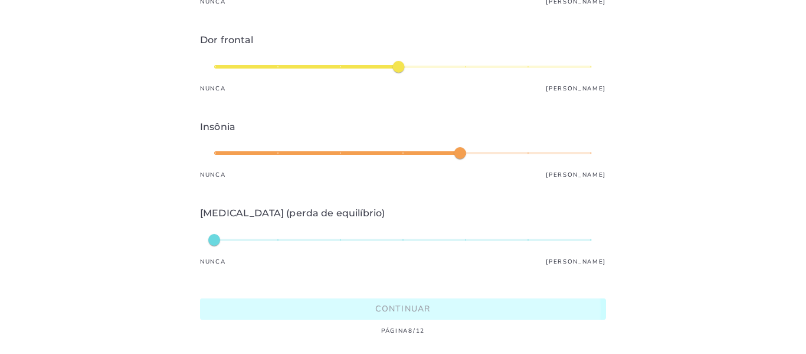
click at [0, 0] on slot "Continuar" at bounding box center [0, 0] width 0 height 0
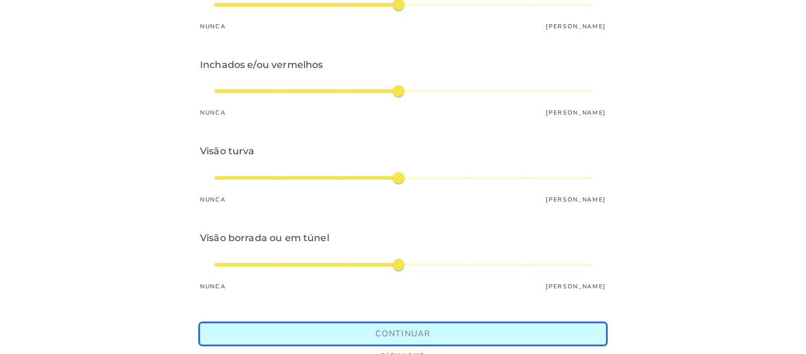
scroll to position [236, 0]
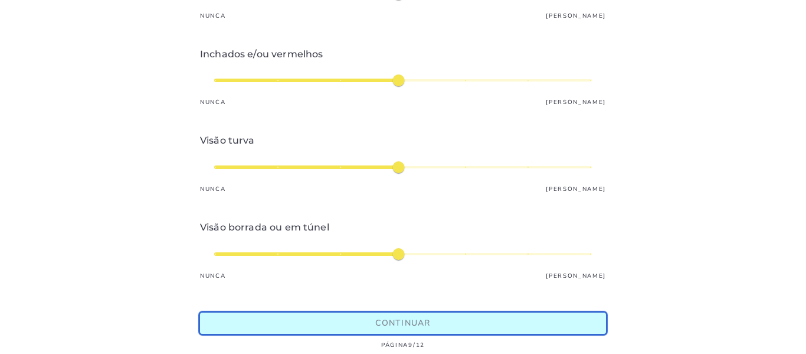
type input "*"
type mwc-slider "2"
click at [250, 166] on div "médio" at bounding box center [403, 167] width 378 height 28
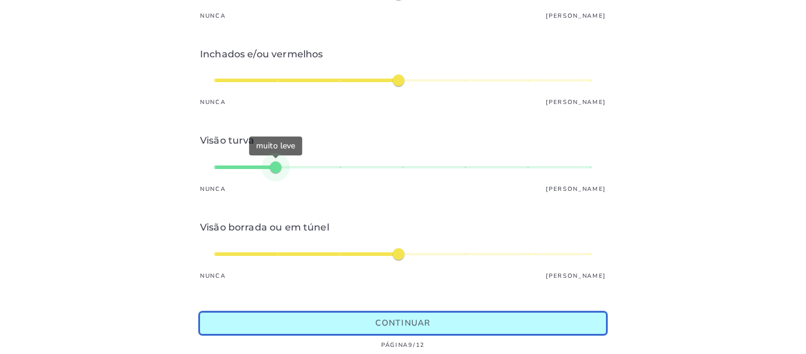
type input "*"
type mwc-slider "1"
click at [215, 257] on div "médio" at bounding box center [403, 254] width 378 height 28
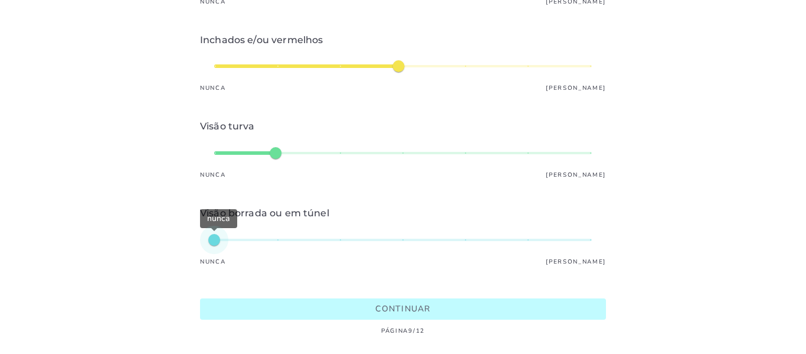
click at [0, 0] on slot "Continuar" at bounding box center [0, 0] width 0 height 0
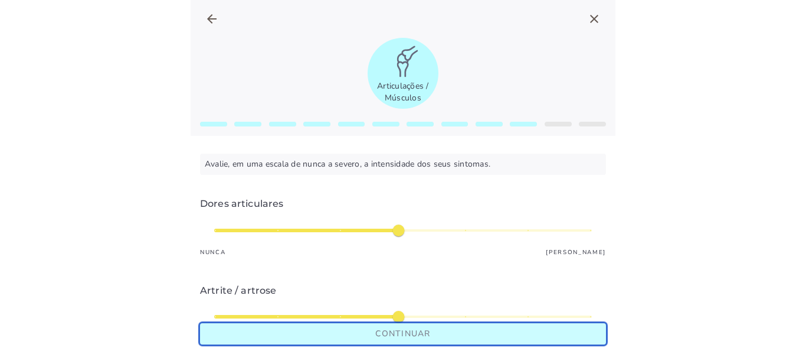
type input "*"
type mwc-slider "5"
click at [459, 228] on div "médio" at bounding box center [403, 230] width 378 height 28
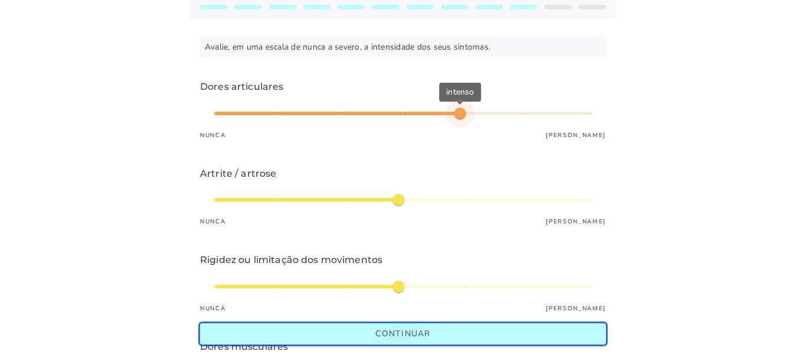
scroll to position [118, 0]
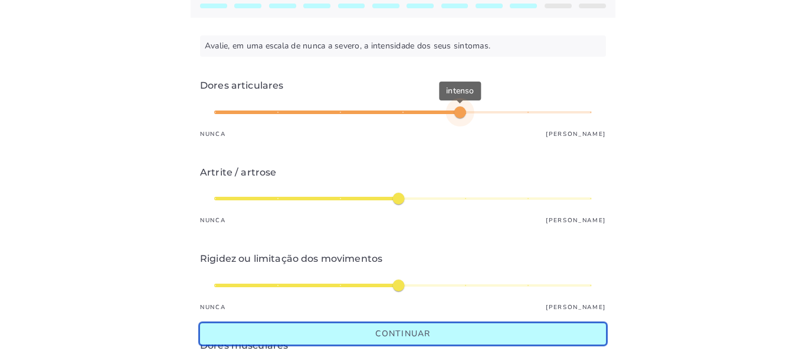
type input "*"
type mwc-slider "1"
click at [216, 198] on div "médio" at bounding box center [403, 198] width 378 height 28
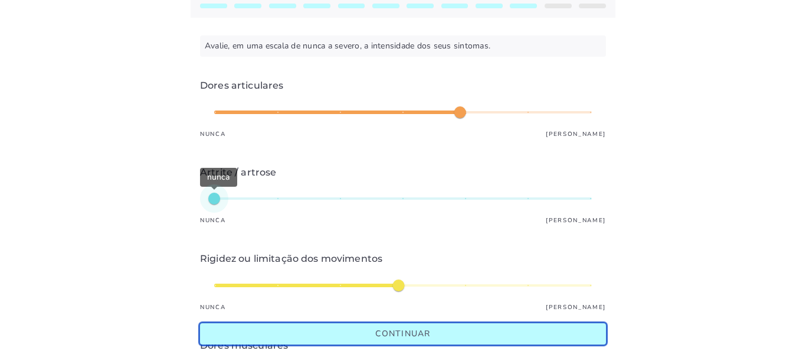
type input "*"
type mwc-slider "1"
click at [216, 283] on div "médio" at bounding box center [403, 285] width 378 height 28
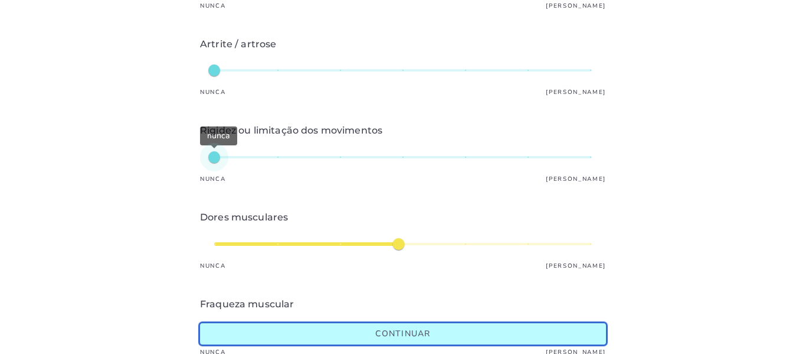
scroll to position [295, 0]
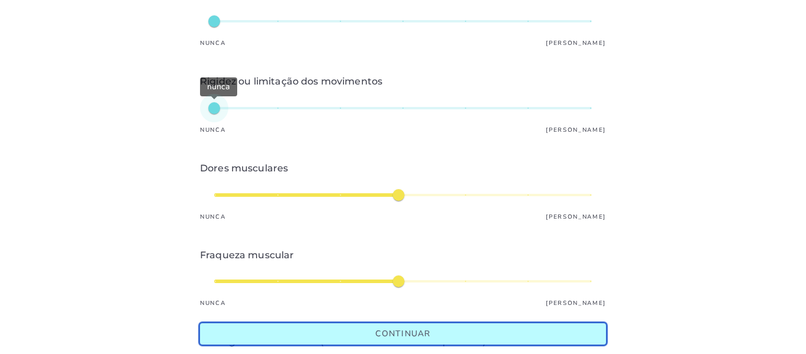
type input "*"
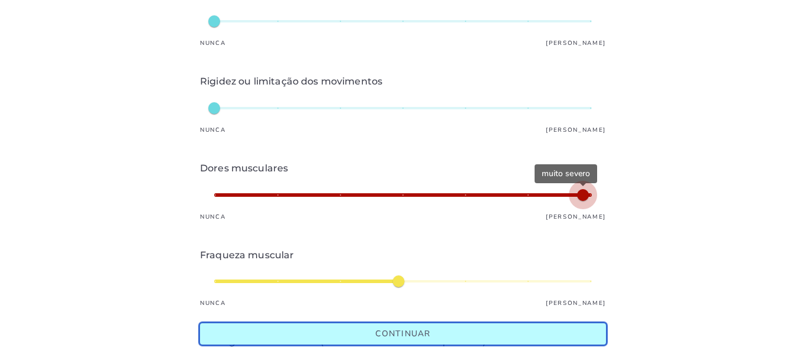
type mwc-slider "7"
click at [555, 198] on div "muito severo" at bounding box center [403, 195] width 378 height 28
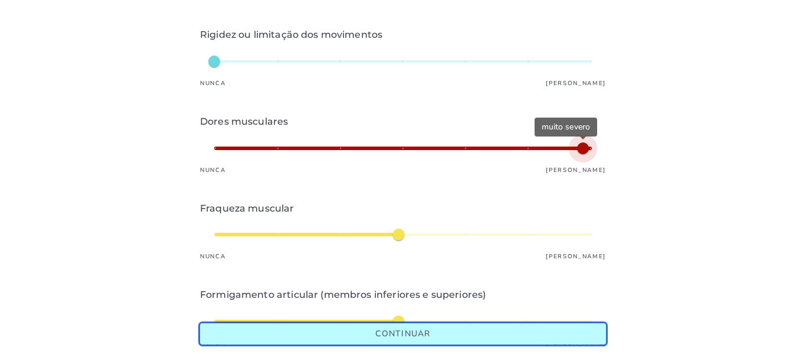
scroll to position [413, 0]
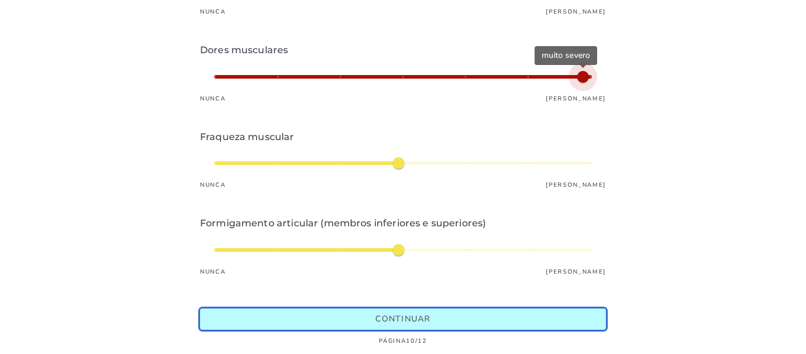
type input "*"
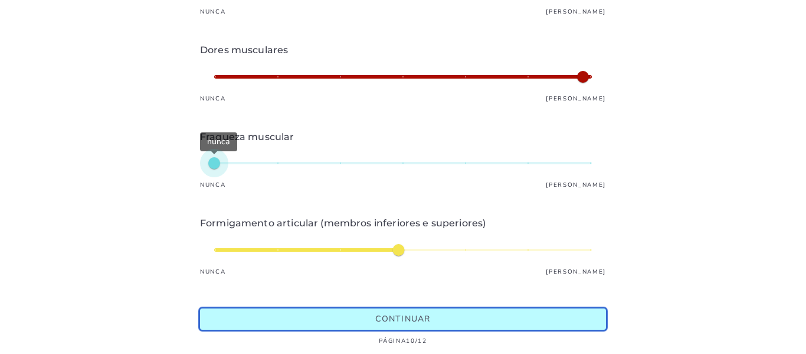
type mwc-slider "1"
click at [219, 162] on div "nunca" at bounding box center [403, 163] width 378 height 28
click at [427, 247] on div "médio" at bounding box center [403, 249] width 378 height 28
type input "*"
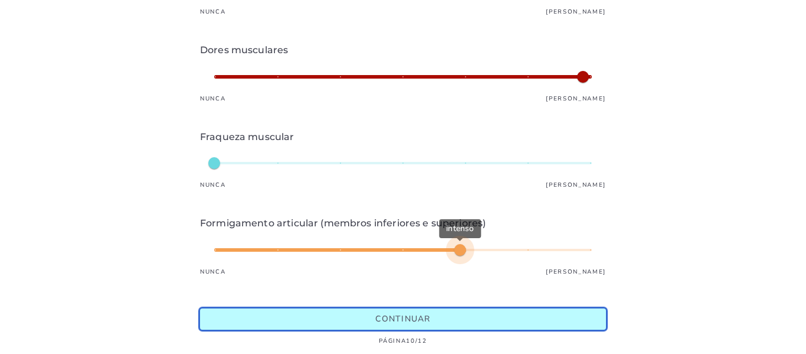
type mwc-slider "5"
click at [447, 247] on div "intenso" at bounding box center [403, 249] width 378 height 28
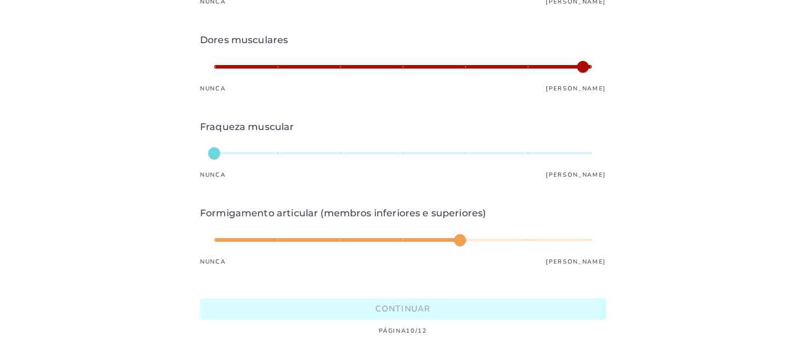
click at [0, 0] on slot "Continuar" at bounding box center [0, 0] width 0 height 0
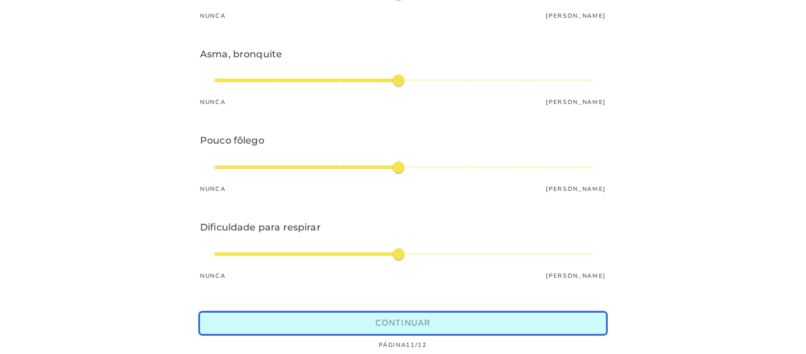
scroll to position [259, 0]
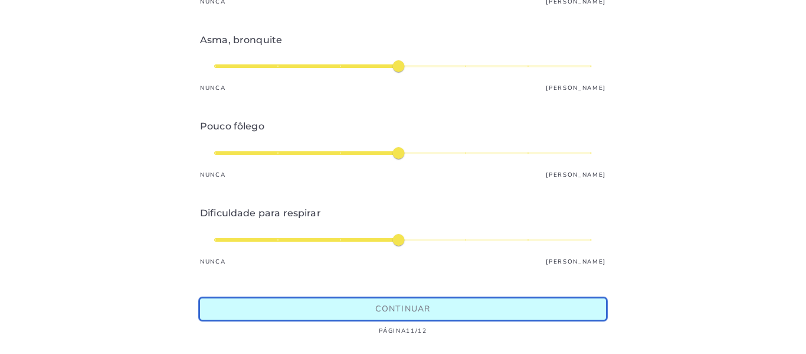
type input "*"
type mwc-slider "1"
click at [218, 231] on div "médio" at bounding box center [403, 239] width 378 height 28
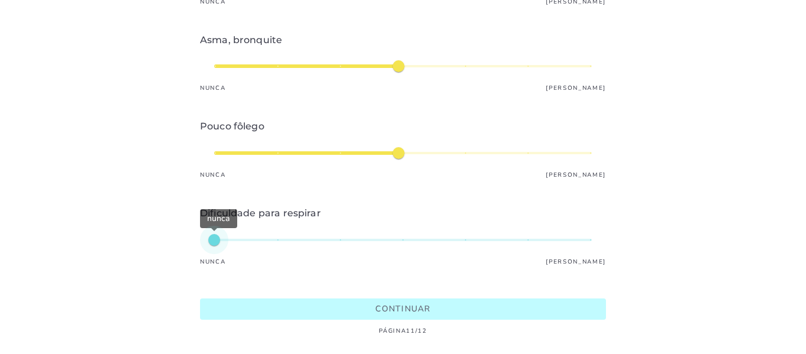
click at [0, 0] on slot "Continuar" at bounding box center [0, 0] width 0 height 0
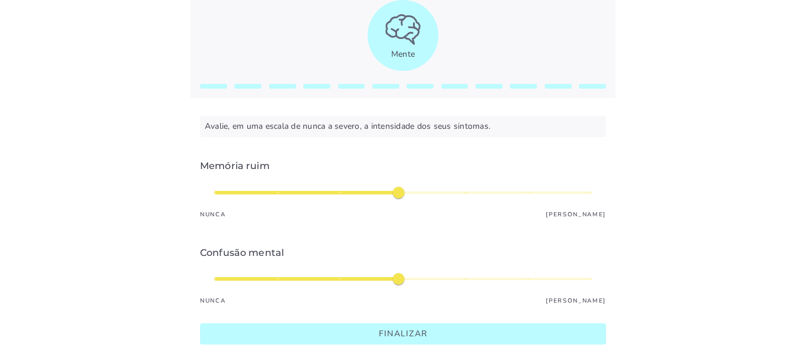
scroll to position [59, 0]
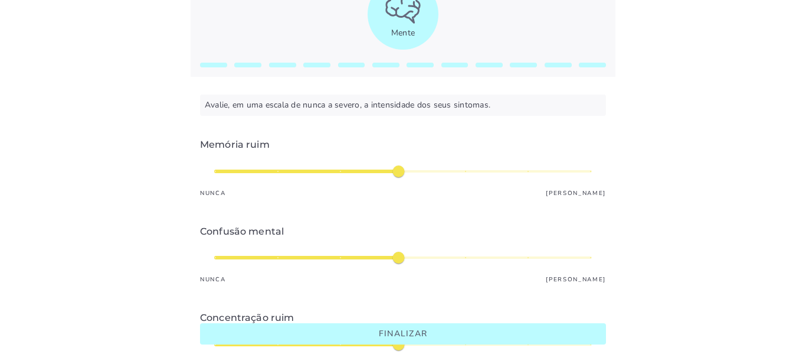
type input "*"
type mwc-slider "1"
click at [222, 171] on div "médio" at bounding box center [403, 171] width 378 height 28
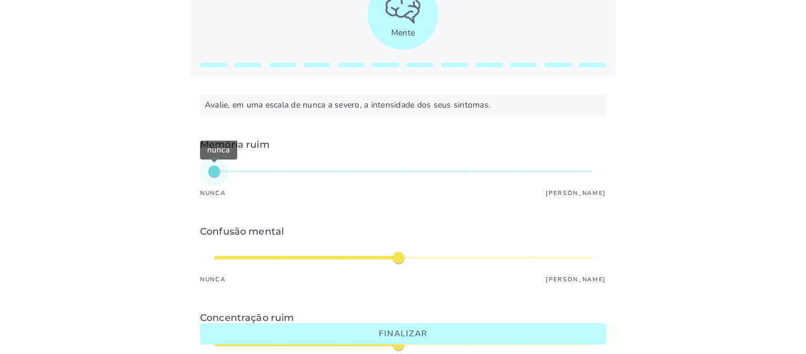
type input "*"
type mwc-slider "1"
click at [219, 251] on div "médio" at bounding box center [403, 257] width 378 height 28
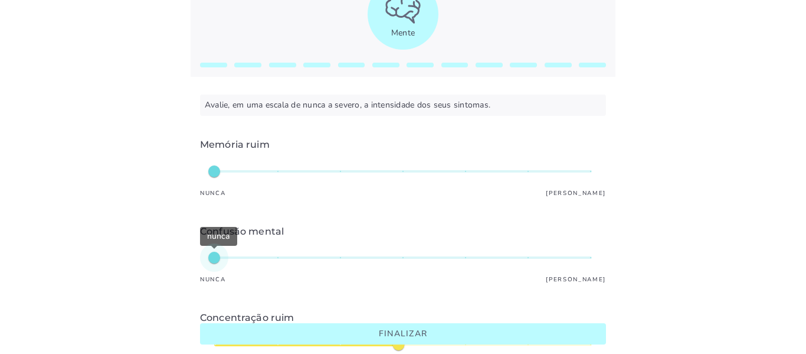
scroll to position [236, 0]
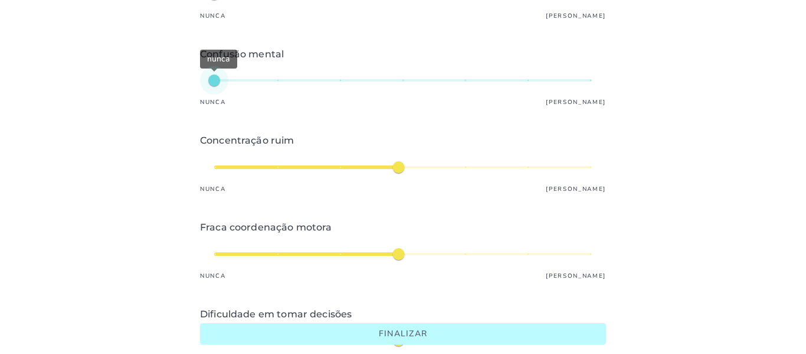
type input "*"
type mwc-slider "1"
click at [215, 164] on div "médio" at bounding box center [403, 167] width 378 height 28
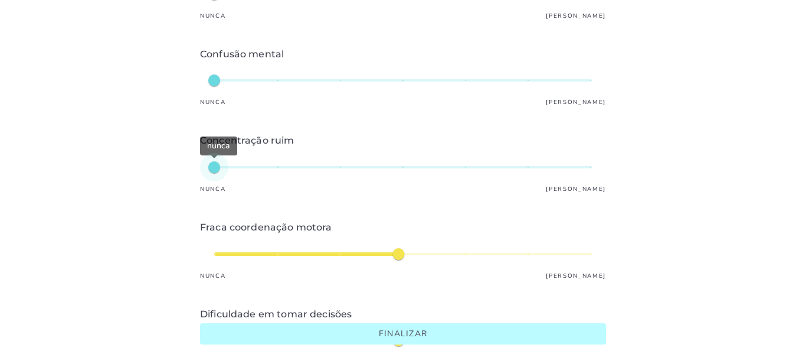
type input "*"
type mwc-slider "1"
click at [218, 247] on div "médio" at bounding box center [403, 254] width 378 height 28
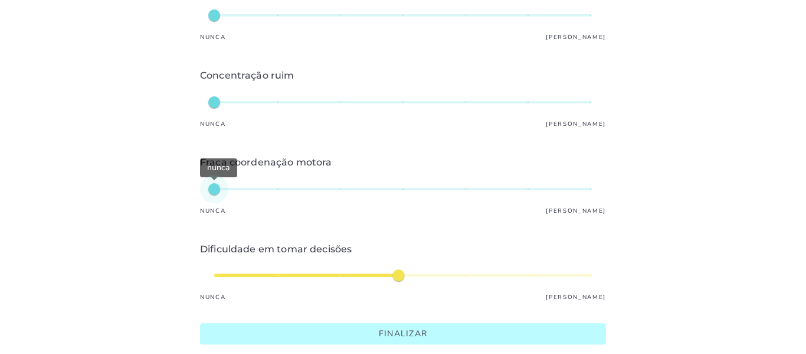
scroll to position [413, 0]
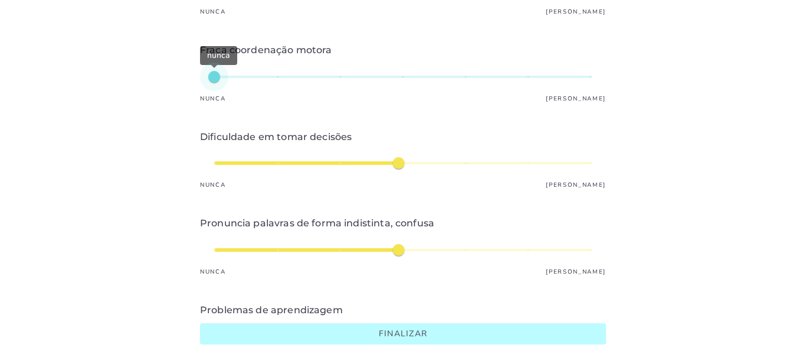
type input "*"
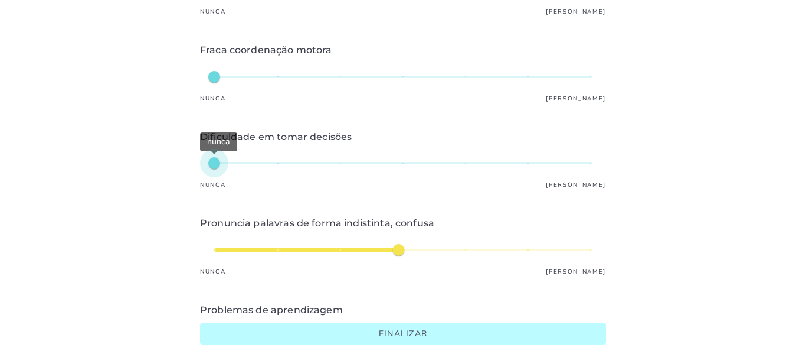
type mwc-slider "1"
click at [217, 161] on div "nunca" at bounding box center [403, 163] width 378 height 28
type input "*"
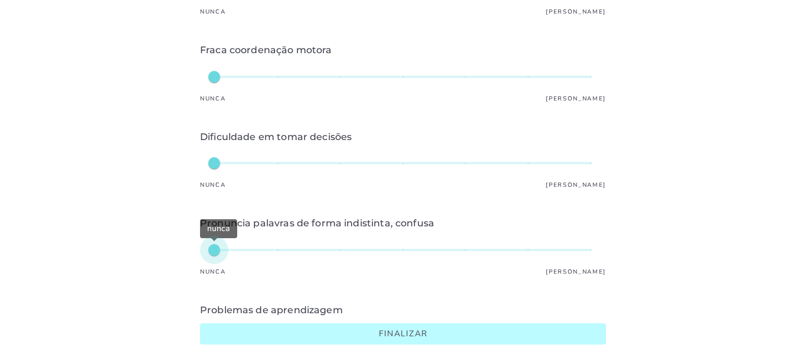
type mwc-slider "1"
click at [220, 250] on div "nunca" at bounding box center [403, 249] width 378 height 28
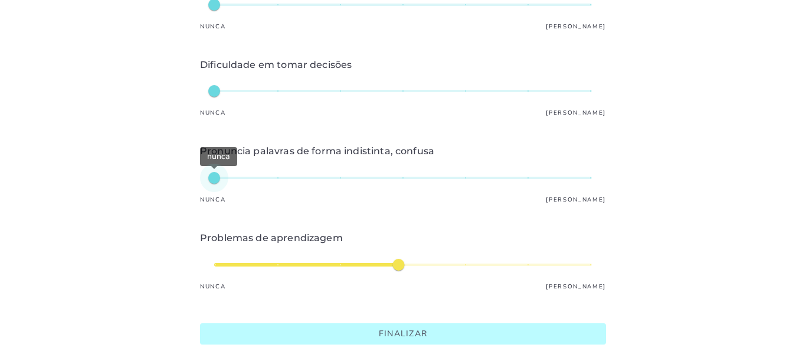
scroll to position [494, 0]
type input "*"
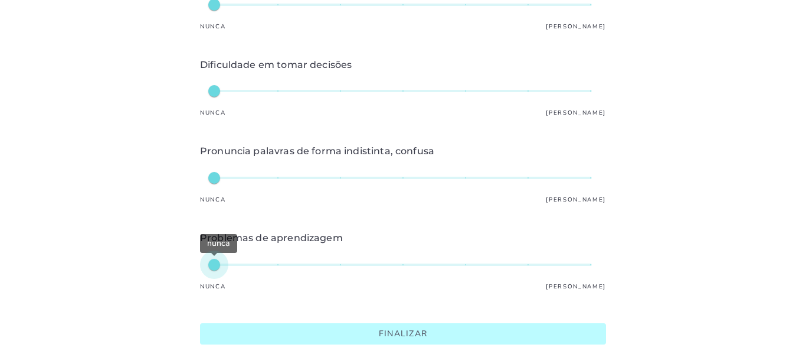
type mwc-slider "1"
click at [218, 256] on div "nunca" at bounding box center [403, 264] width 378 height 28
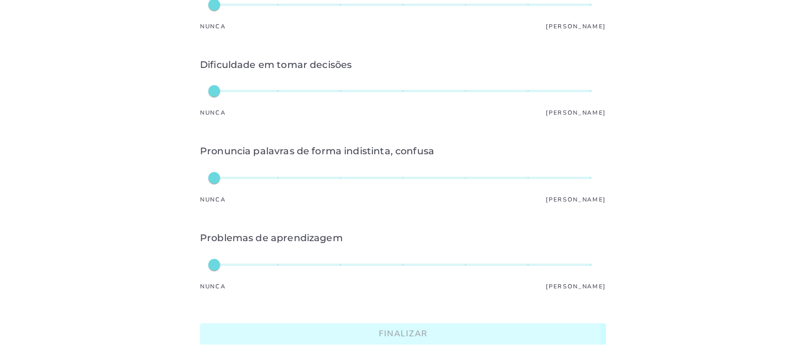
click at [0, 0] on slot "Finalizar" at bounding box center [0, 0] width 0 height 0
